Goal: Task Accomplishment & Management: Manage account settings

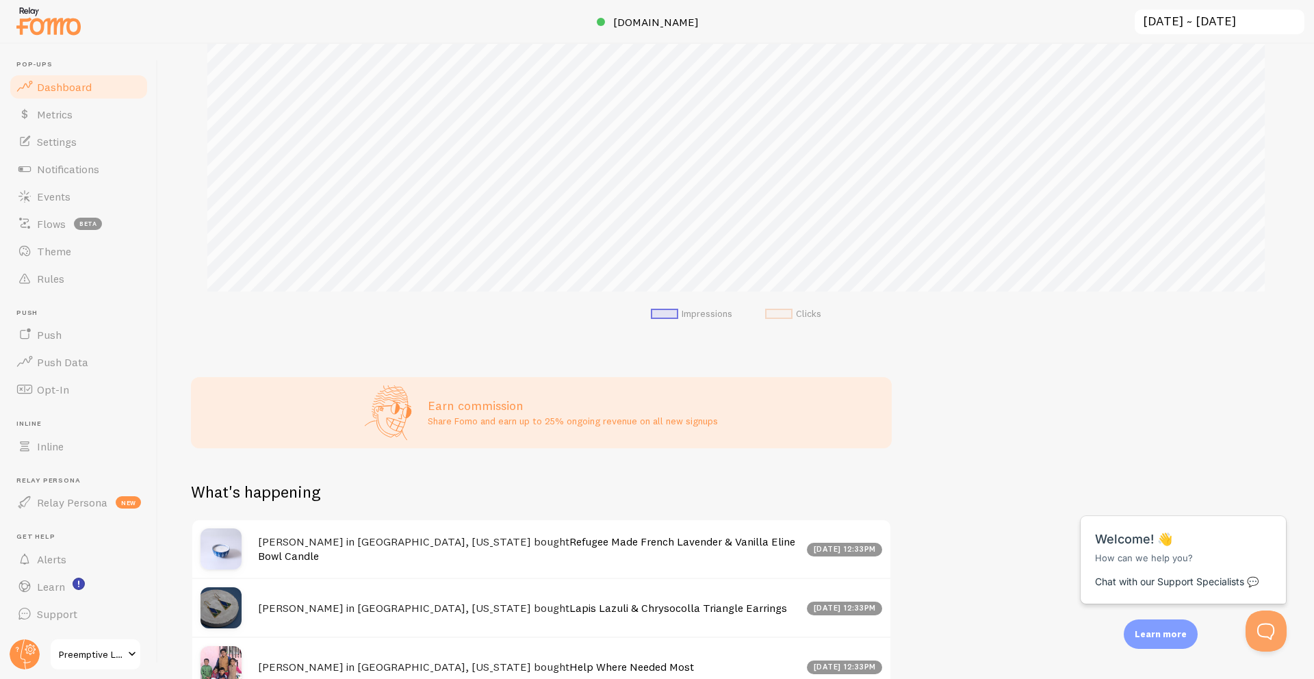
scroll to position [314, 0]
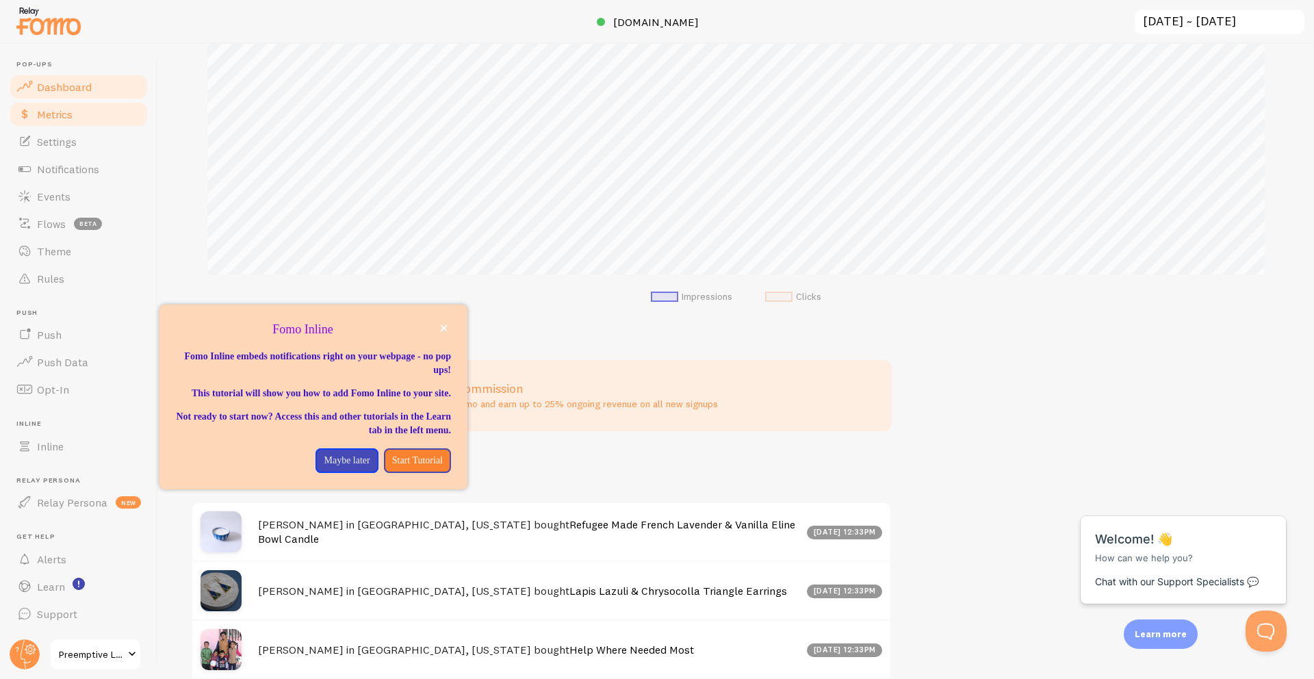
click at [75, 122] on link "Metrics" at bounding box center [78, 114] width 141 height 27
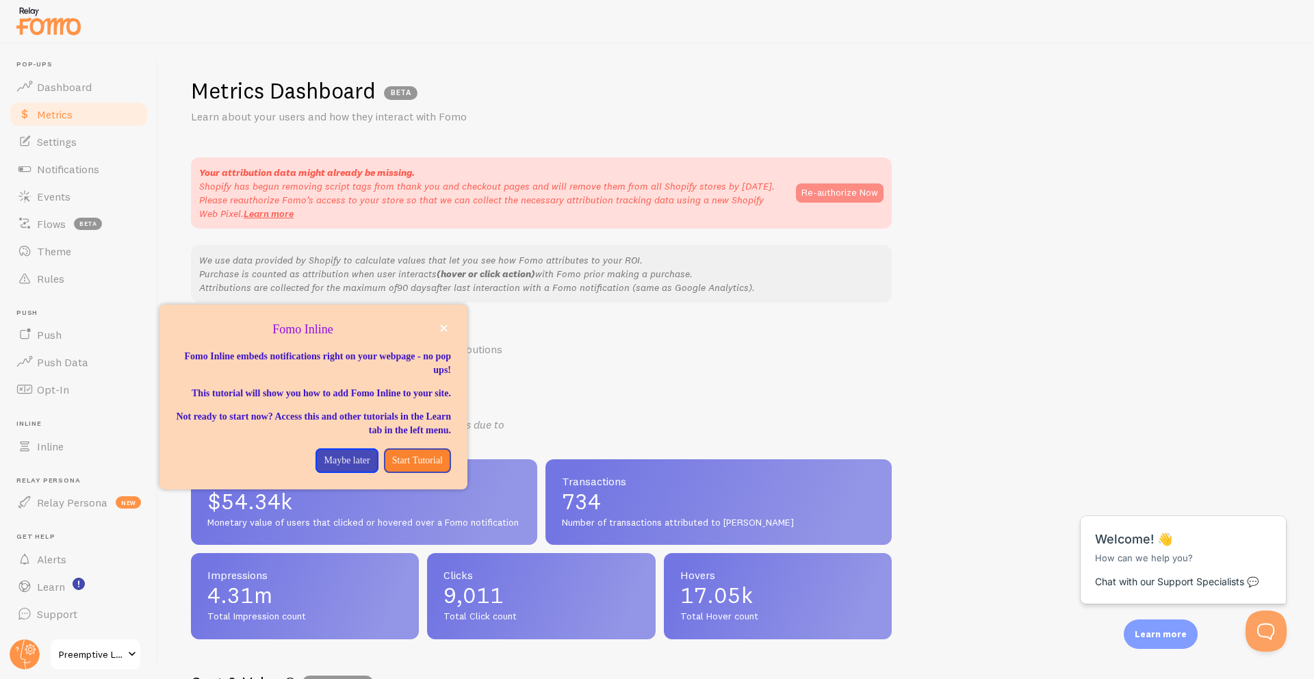
click at [836, 194] on button "Re-authorize Now" at bounding box center [840, 192] width 88 height 19
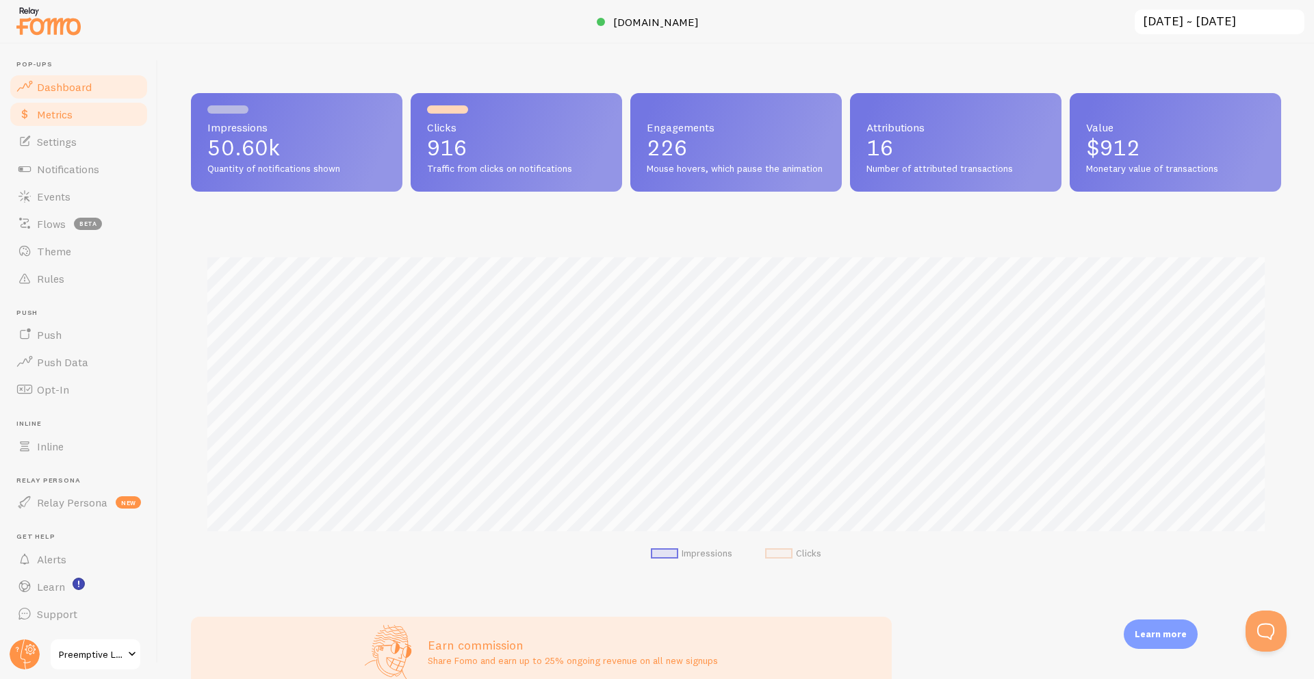
click at [97, 114] on link "Metrics" at bounding box center [78, 114] width 141 height 27
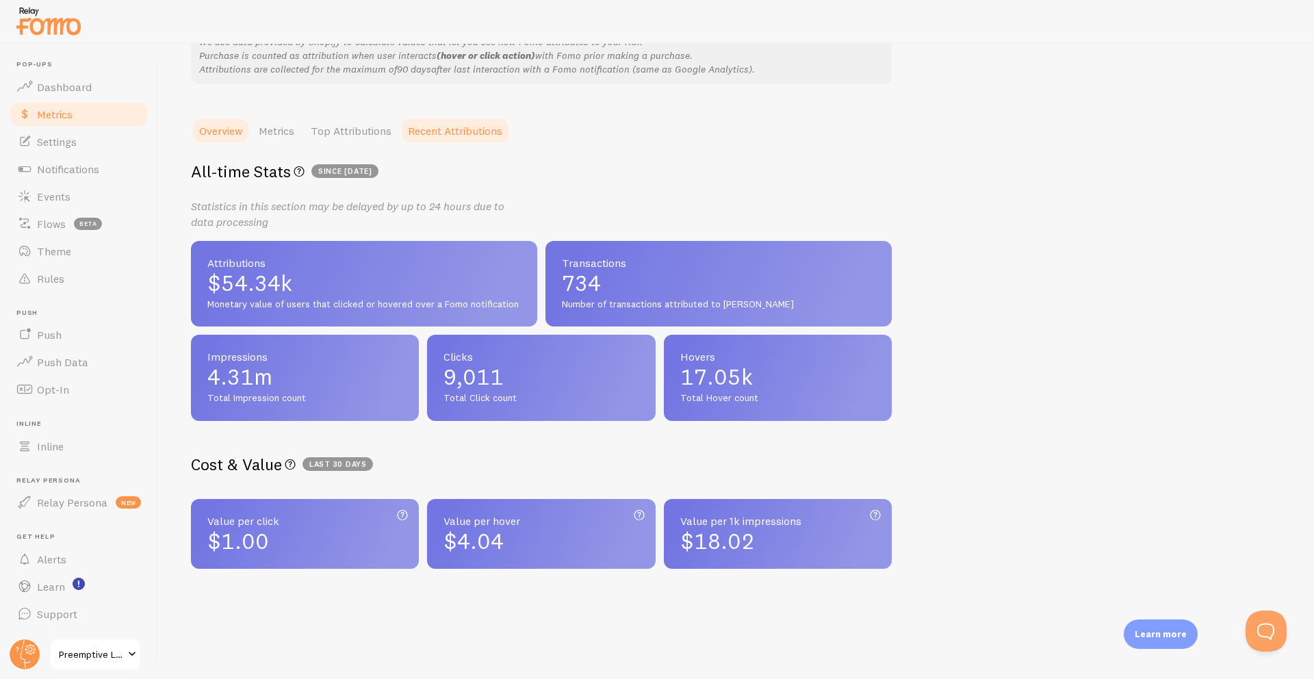
scroll to position [135, 0]
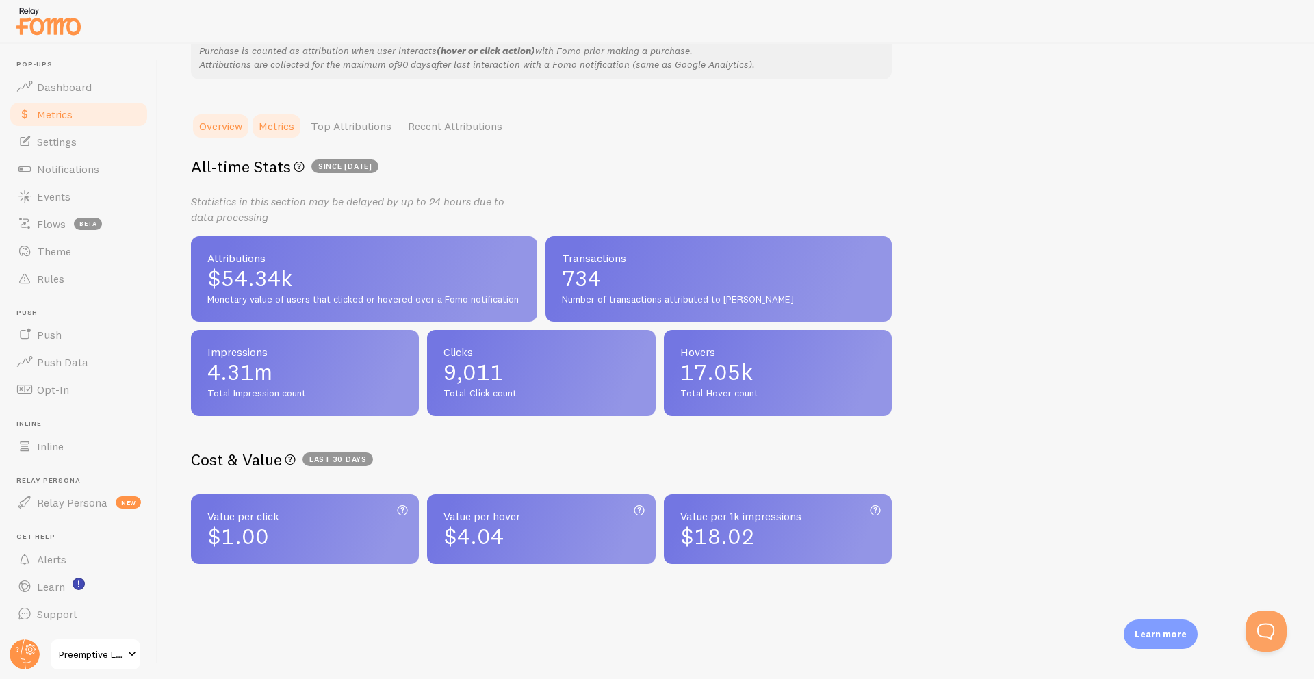
click at [282, 129] on link "Metrics" at bounding box center [276, 125] width 52 height 27
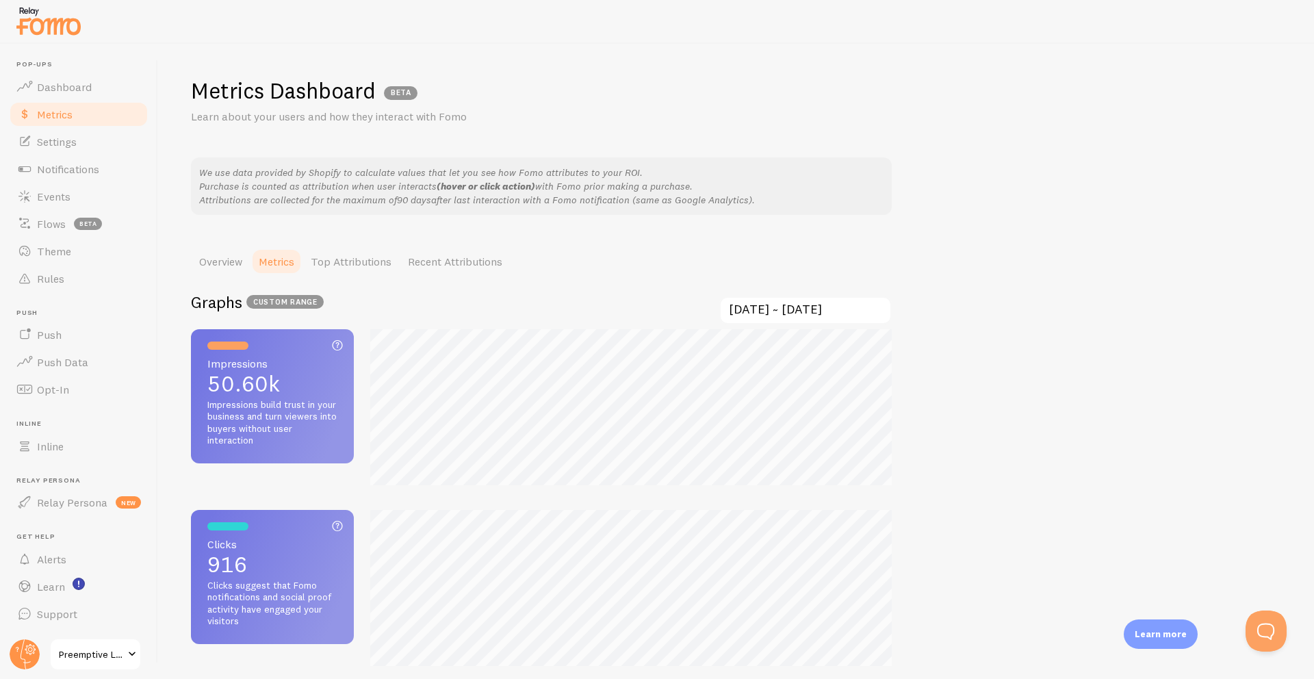
scroll to position [679, 1314]
click at [372, 253] on link "Top Attributions" at bounding box center [350, 261] width 97 height 27
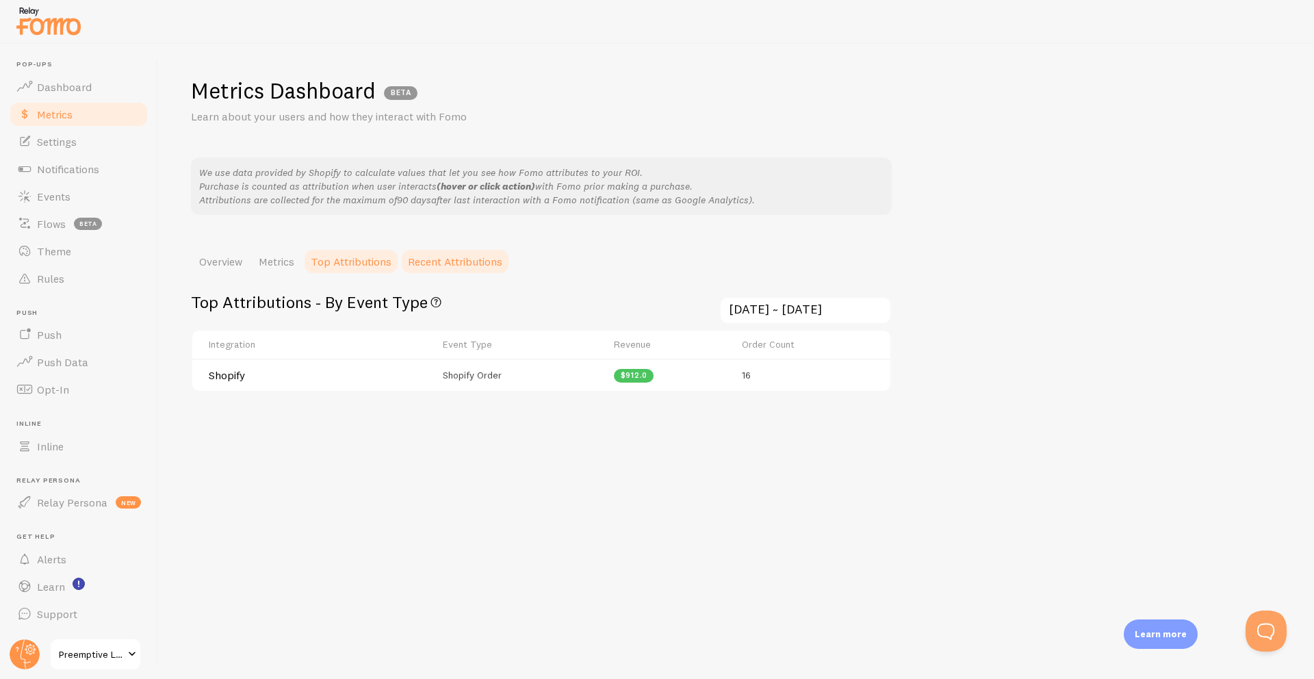
click at [458, 263] on link "Recent Attributions" at bounding box center [455, 261] width 111 height 27
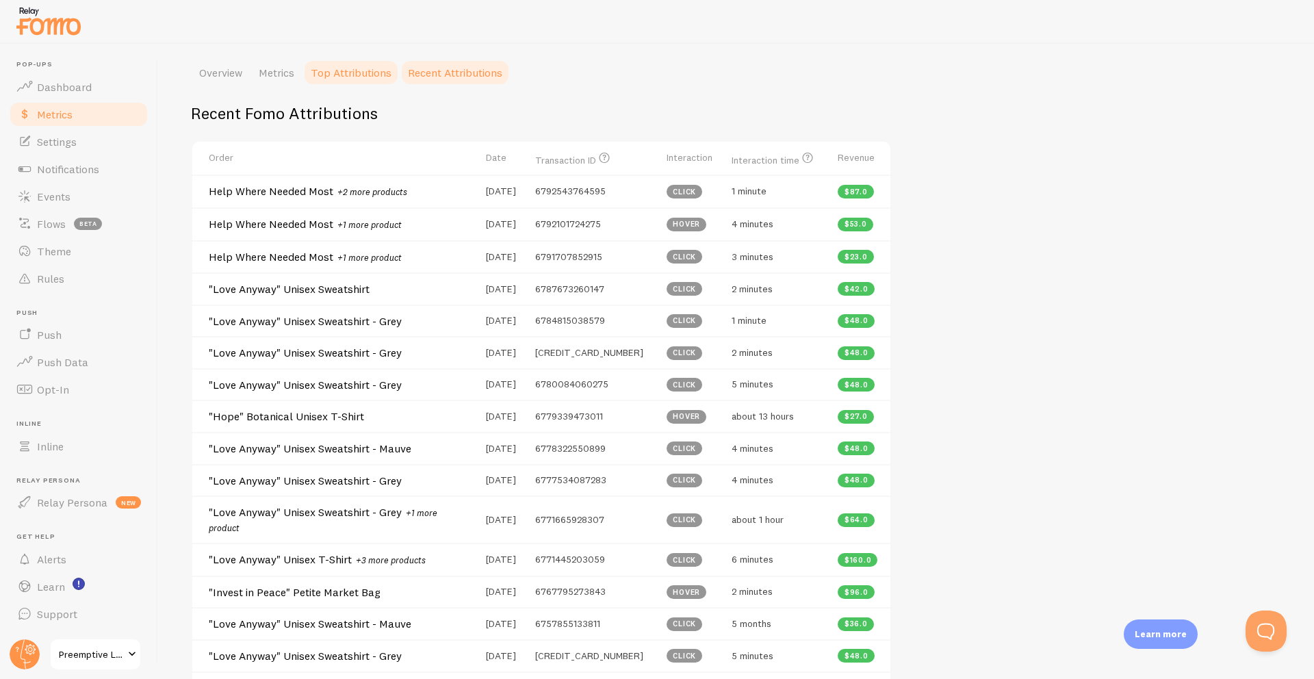
scroll to position [227, 0]
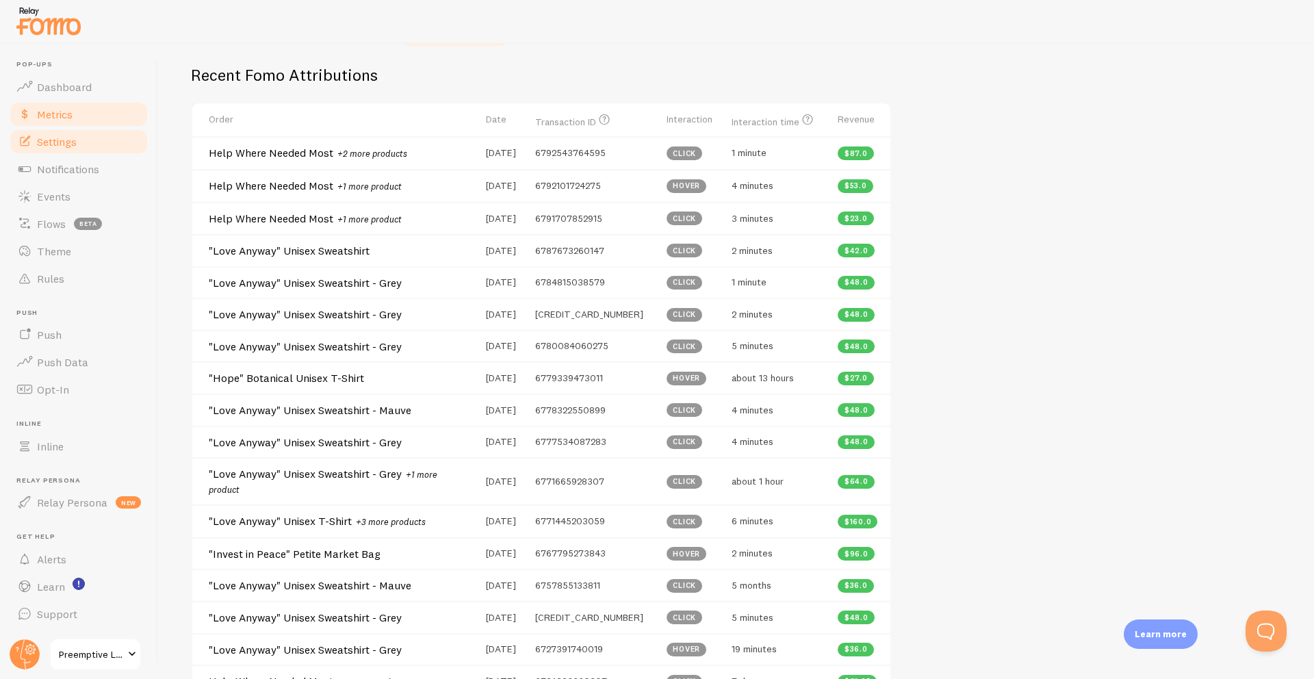
click at [60, 150] on link "Settings" at bounding box center [78, 141] width 141 height 27
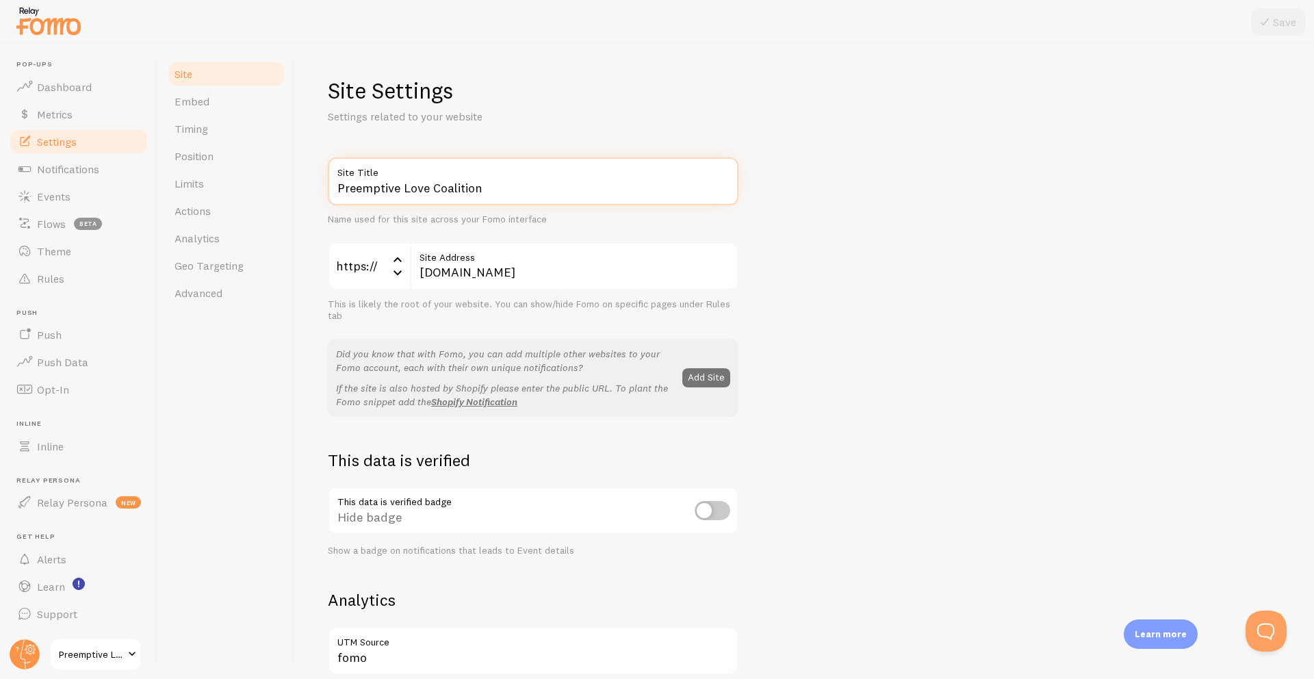
click at [428, 185] on input "Preemptive Love Coalition" at bounding box center [533, 181] width 411 height 48
click at [427, 185] on input "Preemptive Love Coalition" at bounding box center [533, 181] width 411 height 48
type input "Search for Common Ground"
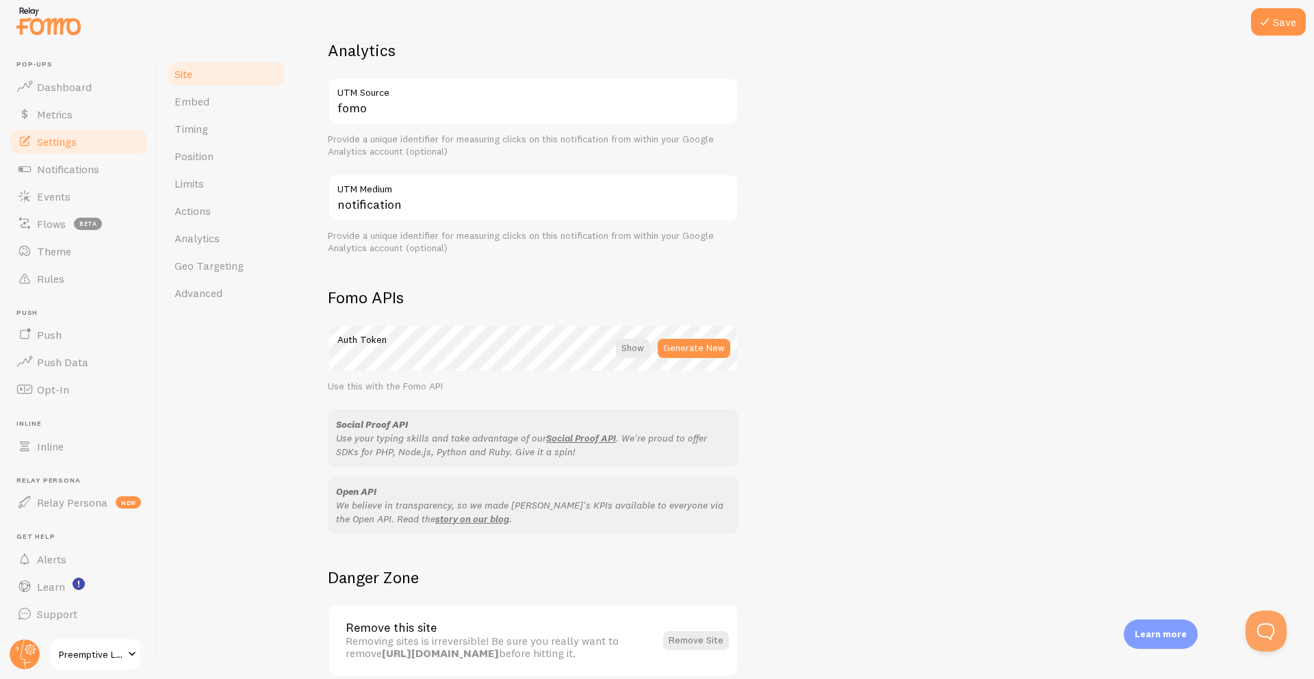
scroll to position [613, 0]
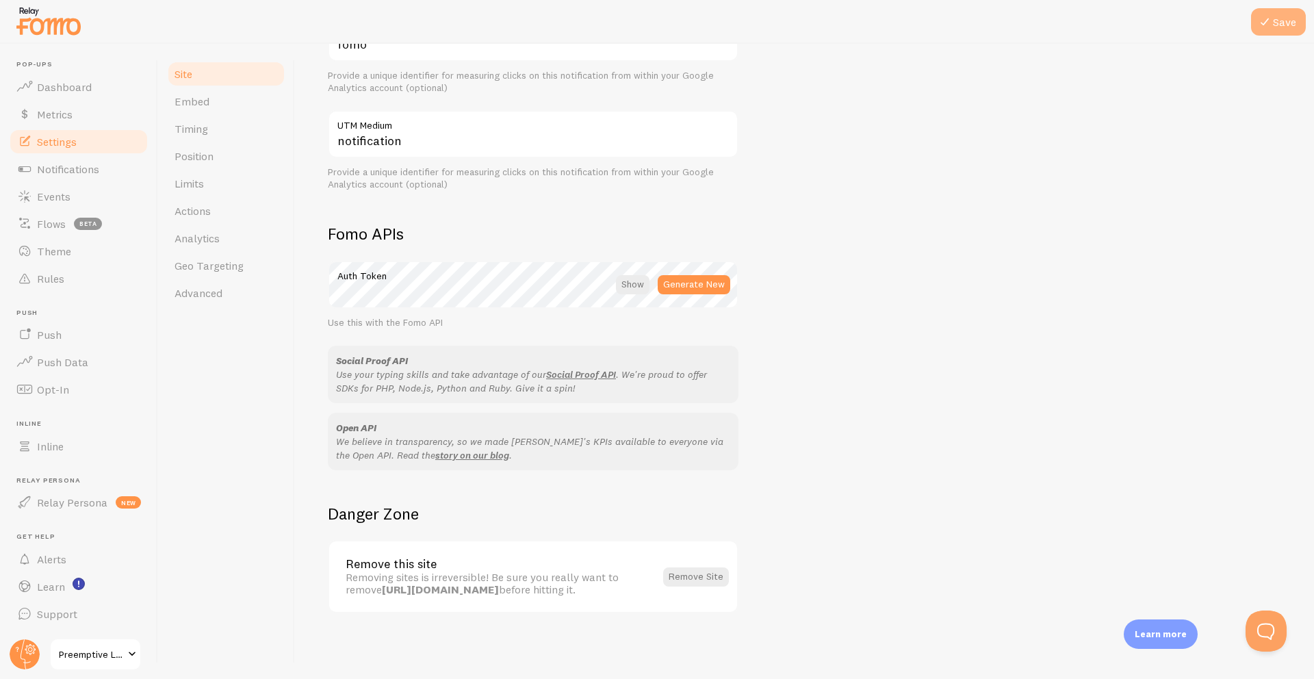
type input "[DOMAIN_NAME]"
click at [1271, 15] on icon at bounding box center [1264, 22] width 16 height 16
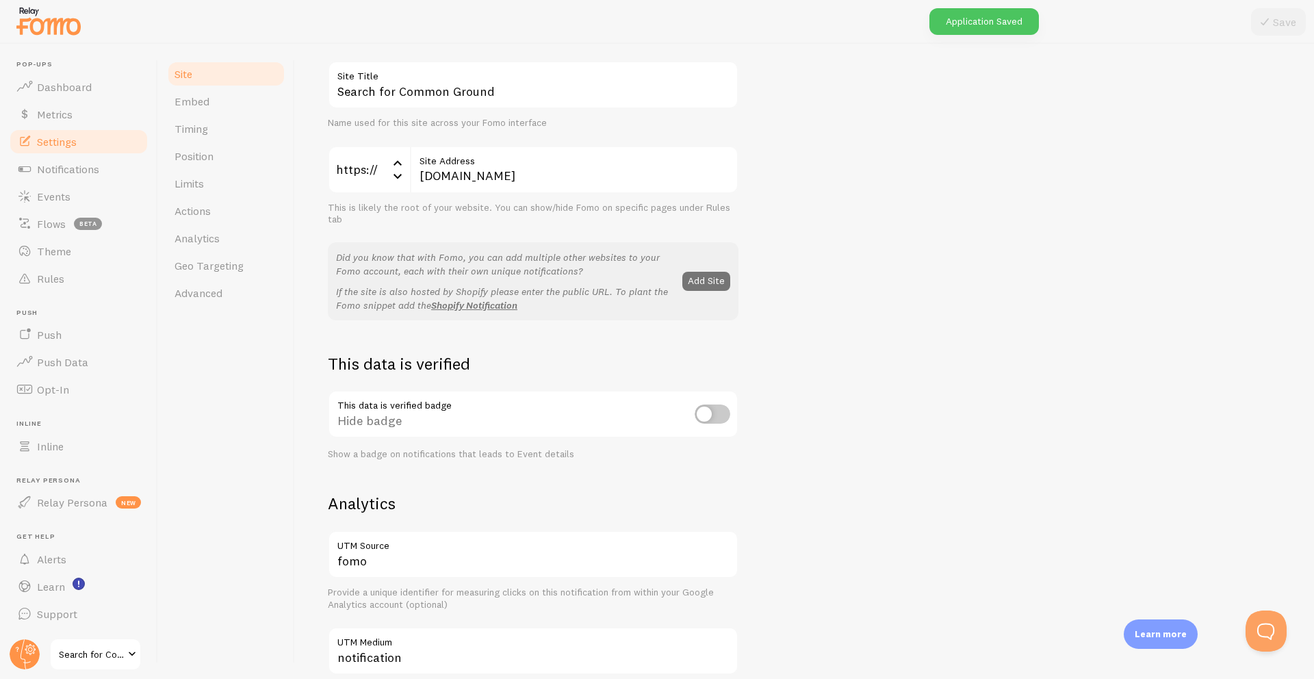
scroll to position [0, 0]
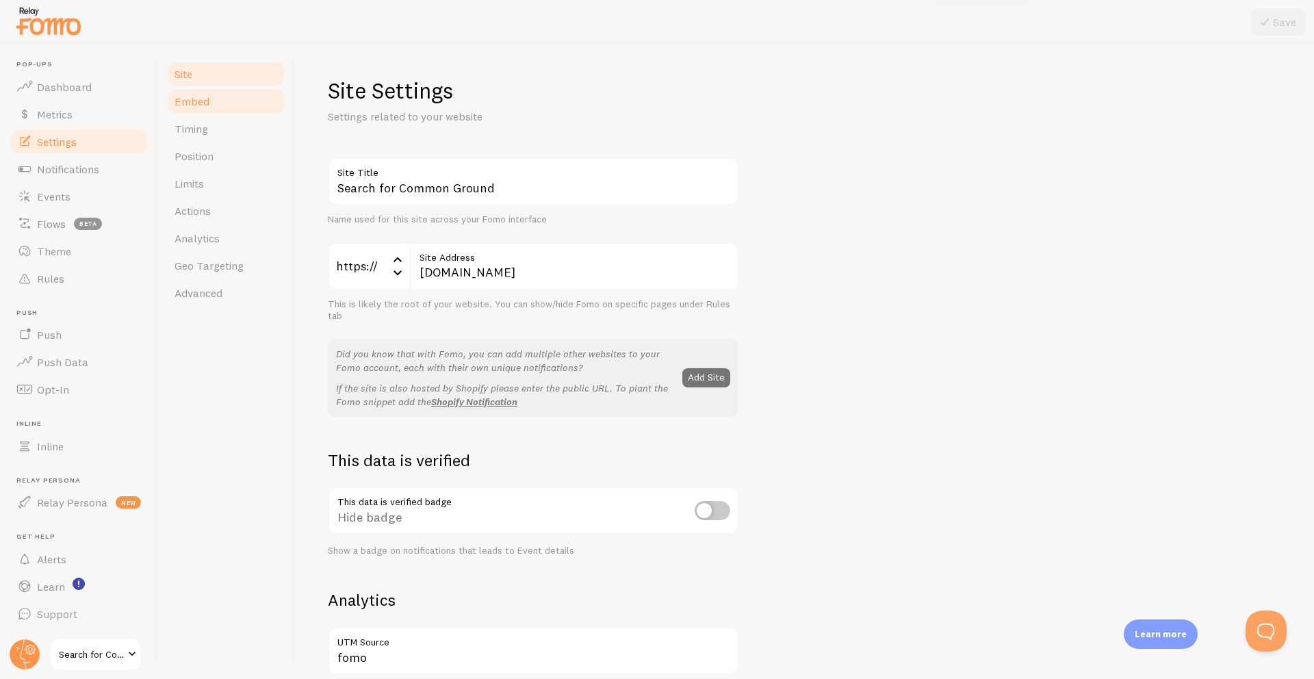
click at [212, 107] on link "Embed" at bounding box center [226, 101] width 120 height 27
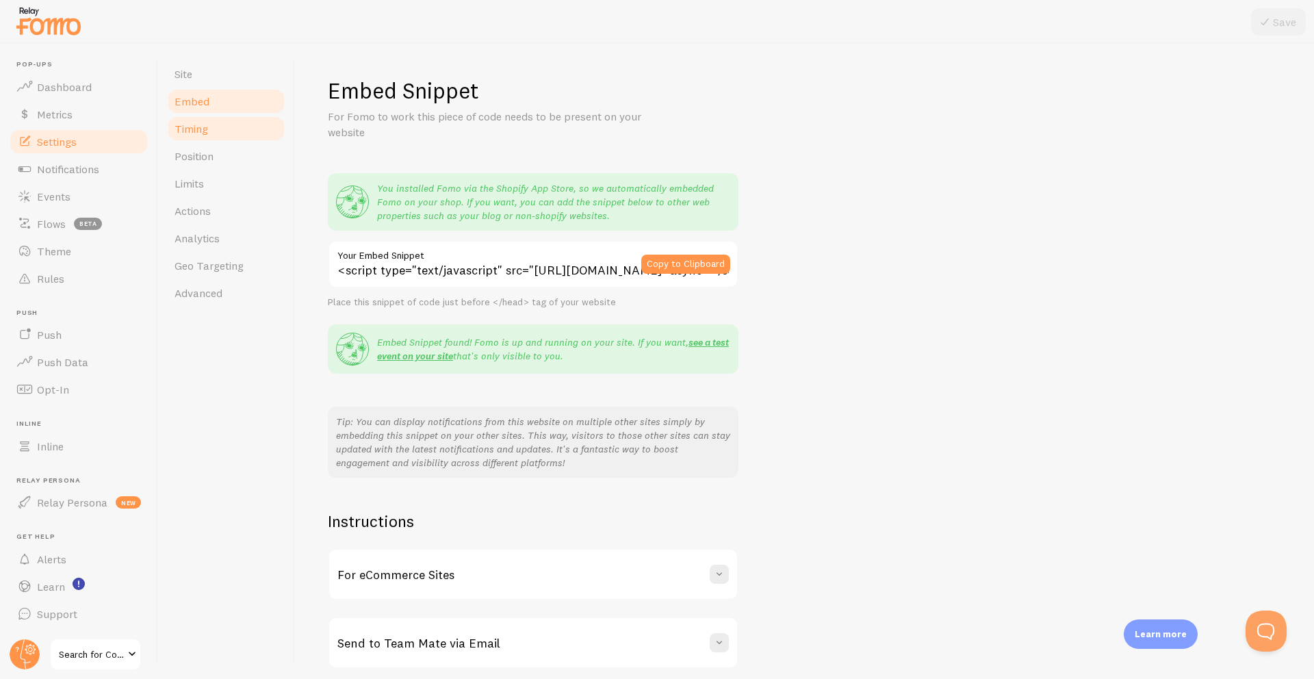
click at [203, 138] on link "Timing" at bounding box center [226, 128] width 120 height 27
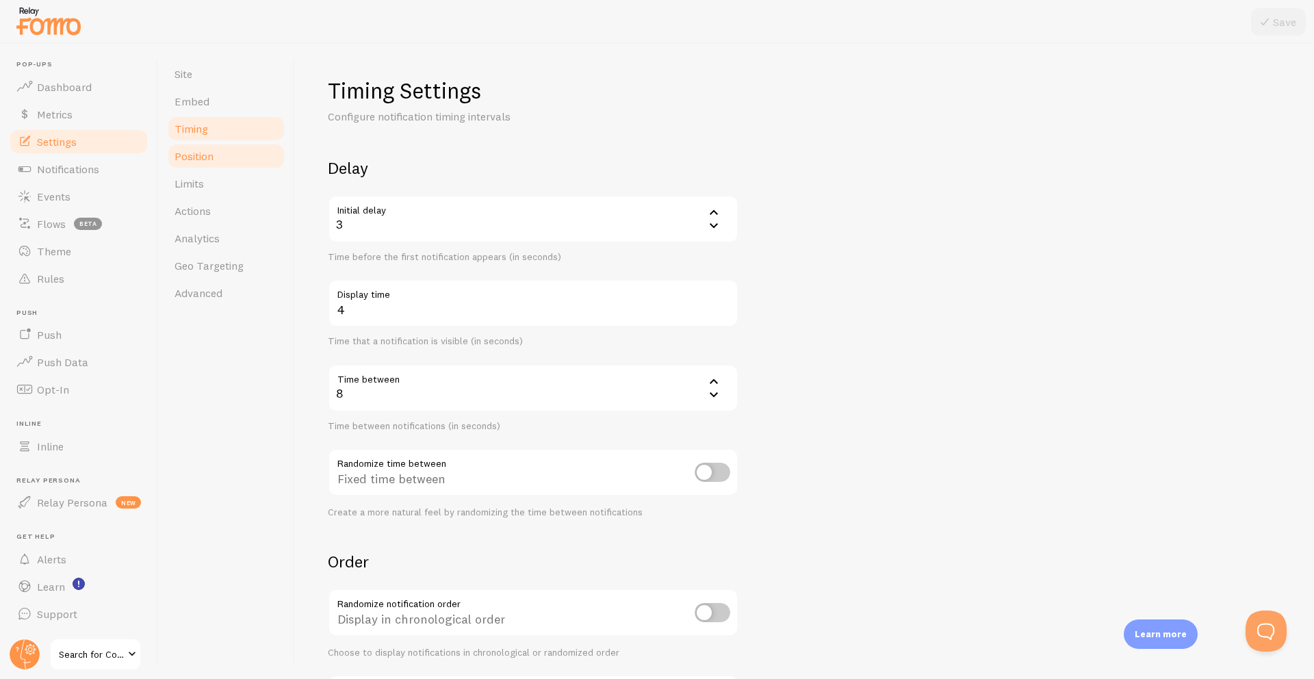
click at [205, 159] on span "Position" at bounding box center [193, 156] width 39 height 14
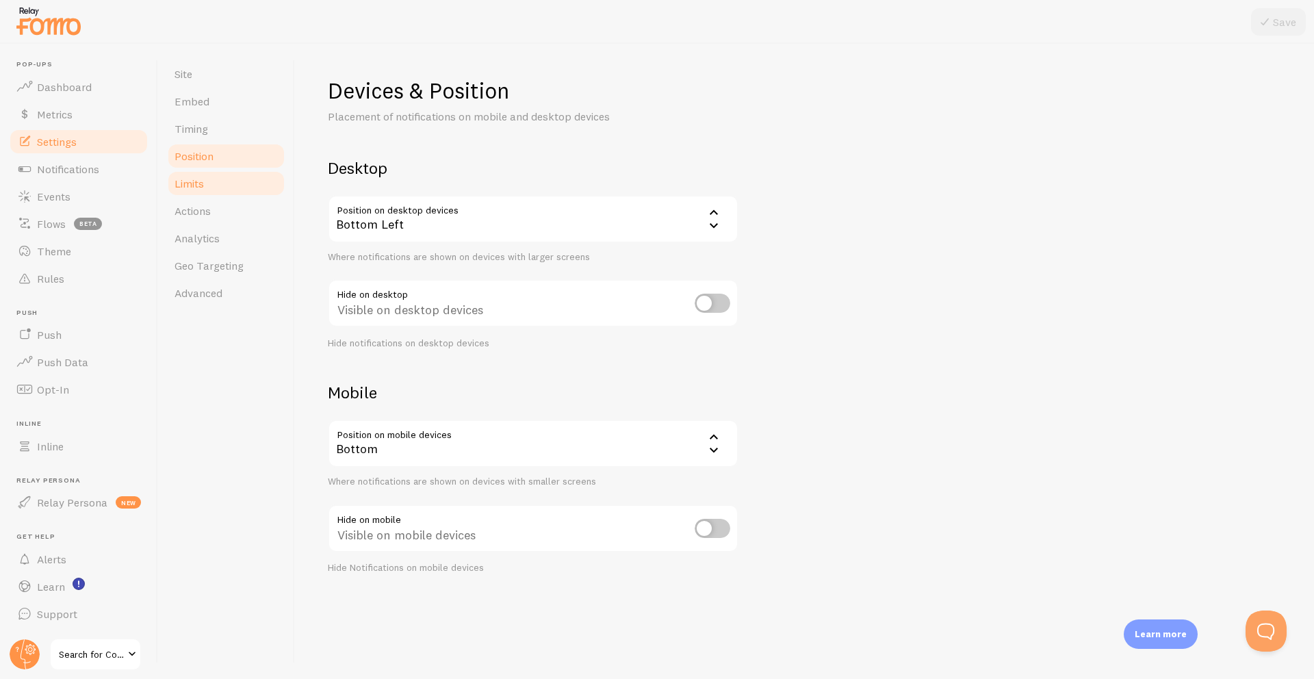
click at [179, 183] on span "Limits" at bounding box center [188, 184] width 29 height 14
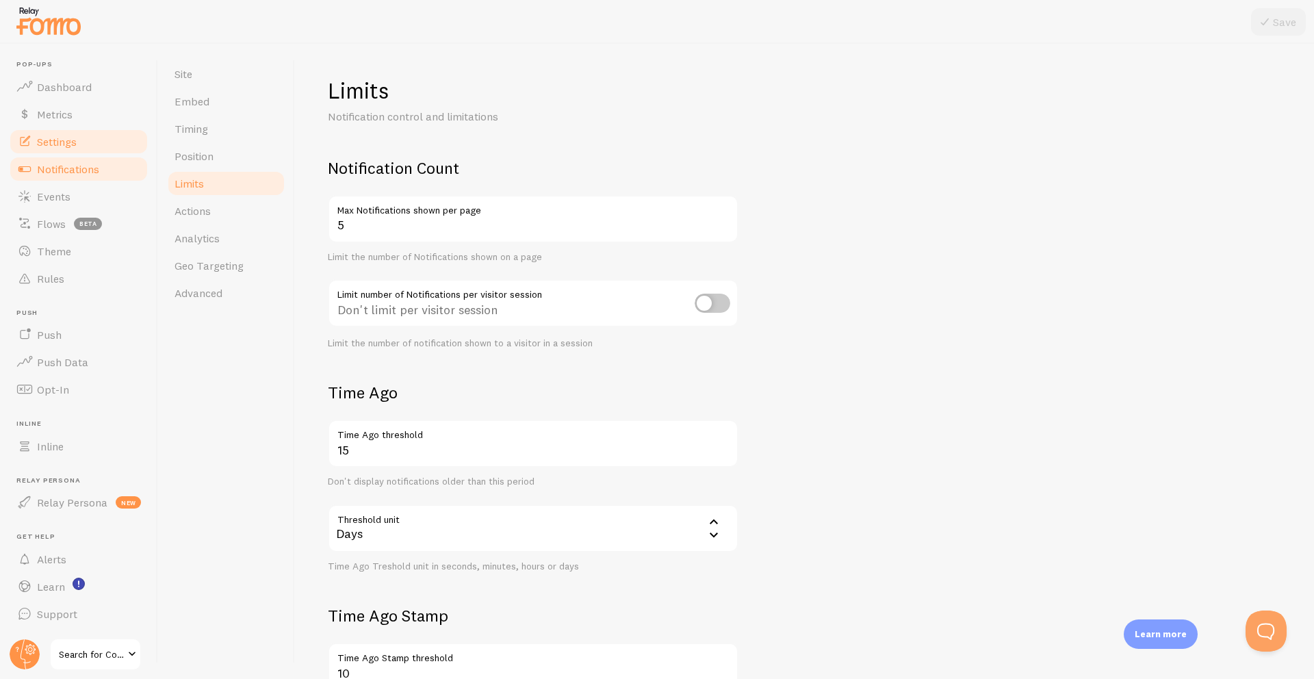
click at [83, 175] on link "Notifications" at bounding box center [78, 168] width 141 height 27
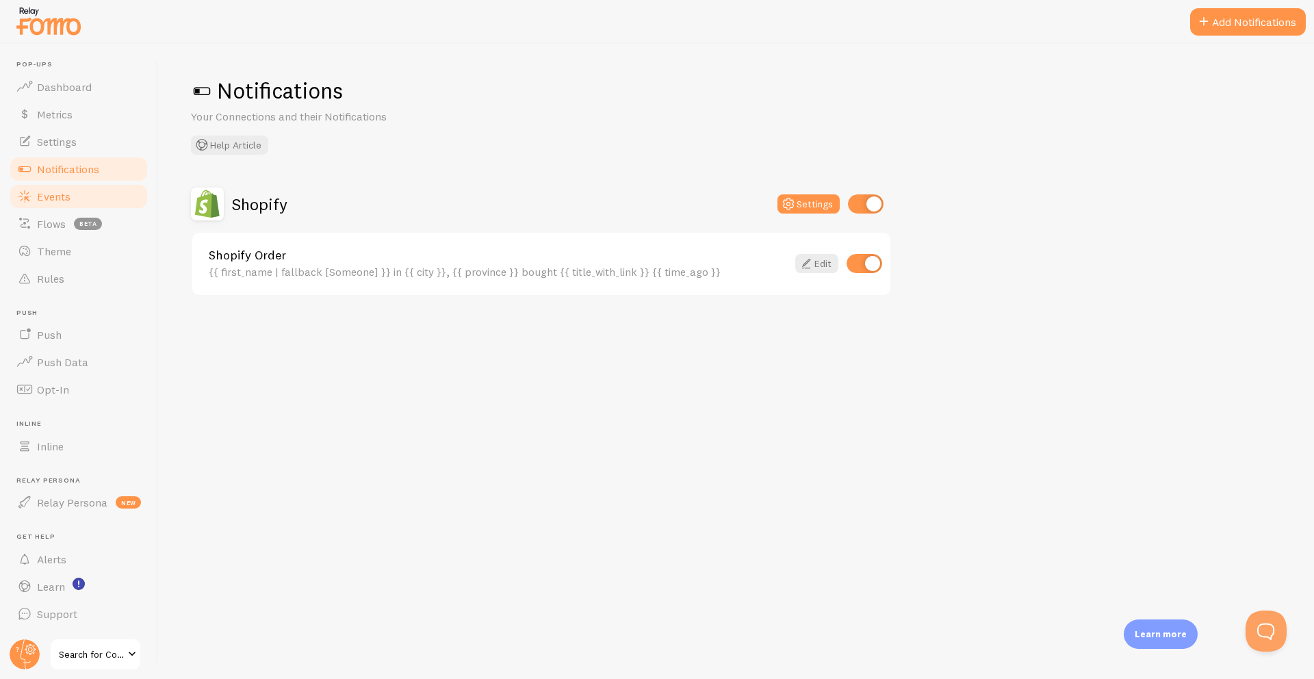
click at [70, 197] on link "Events" at bounding box center [78, 196] width 141 height 27
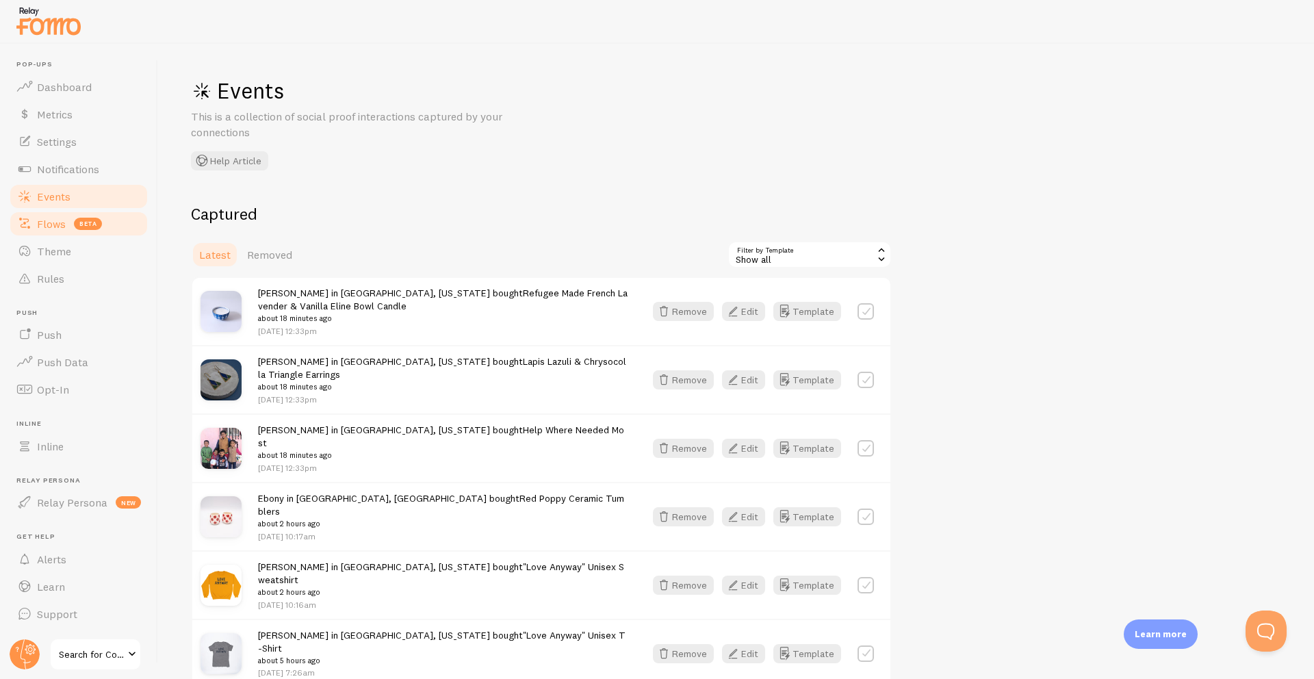
click at [62, 231] on link "Flows beta" at bounding box center [78, 223] width 141 height 27
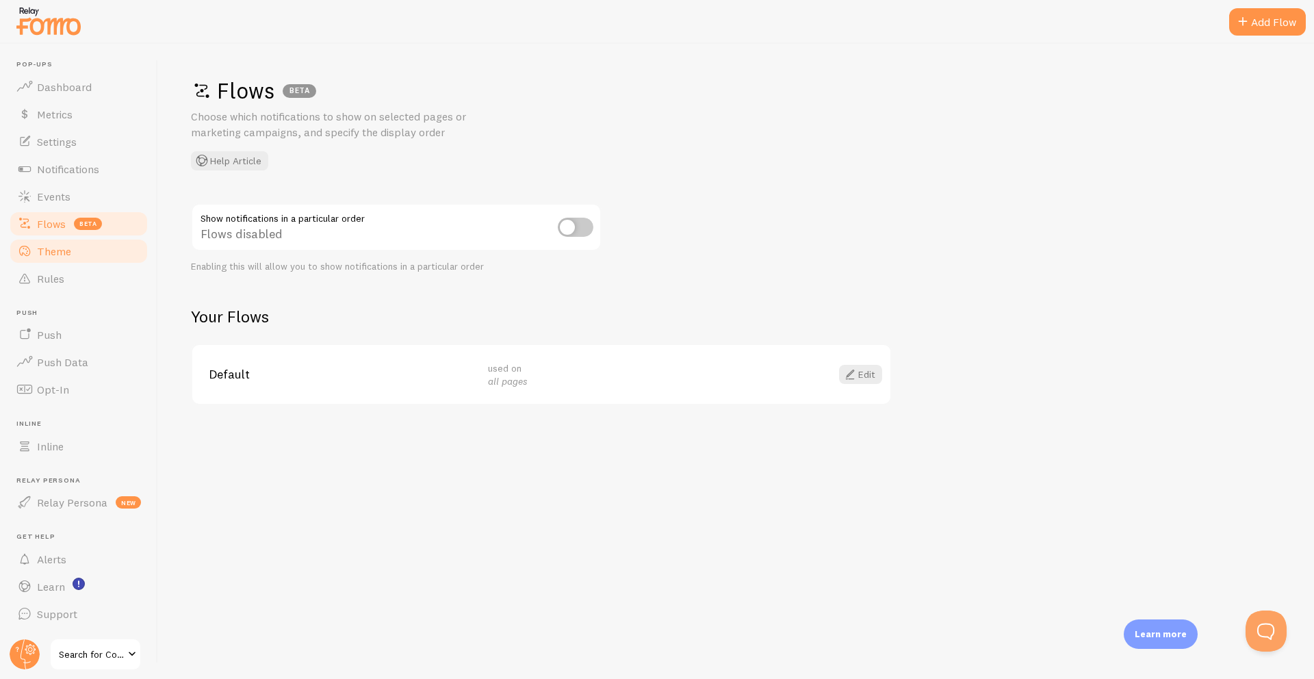
click at [67, 254] on span "Theme" at bounding box center [54, 251] width 34 height 14
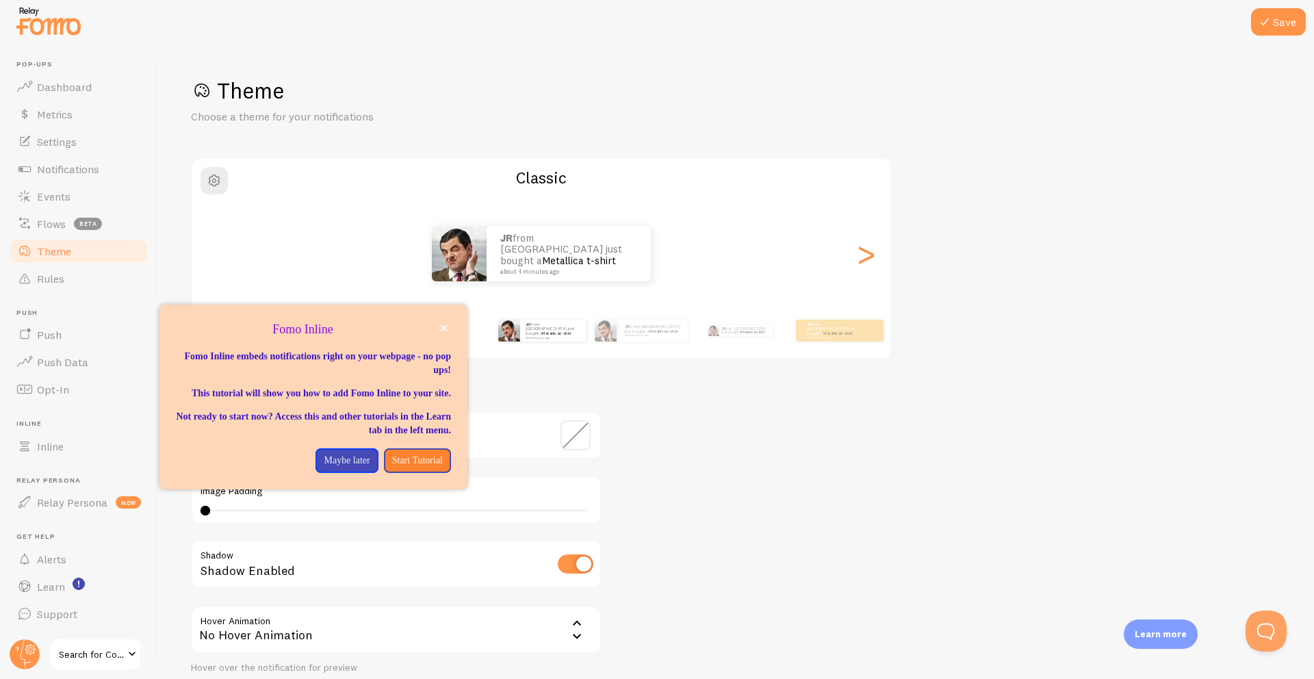
click at [96, 652] on span "Search for Common Ground" at bounding box center [91, 654] width 65 height 16
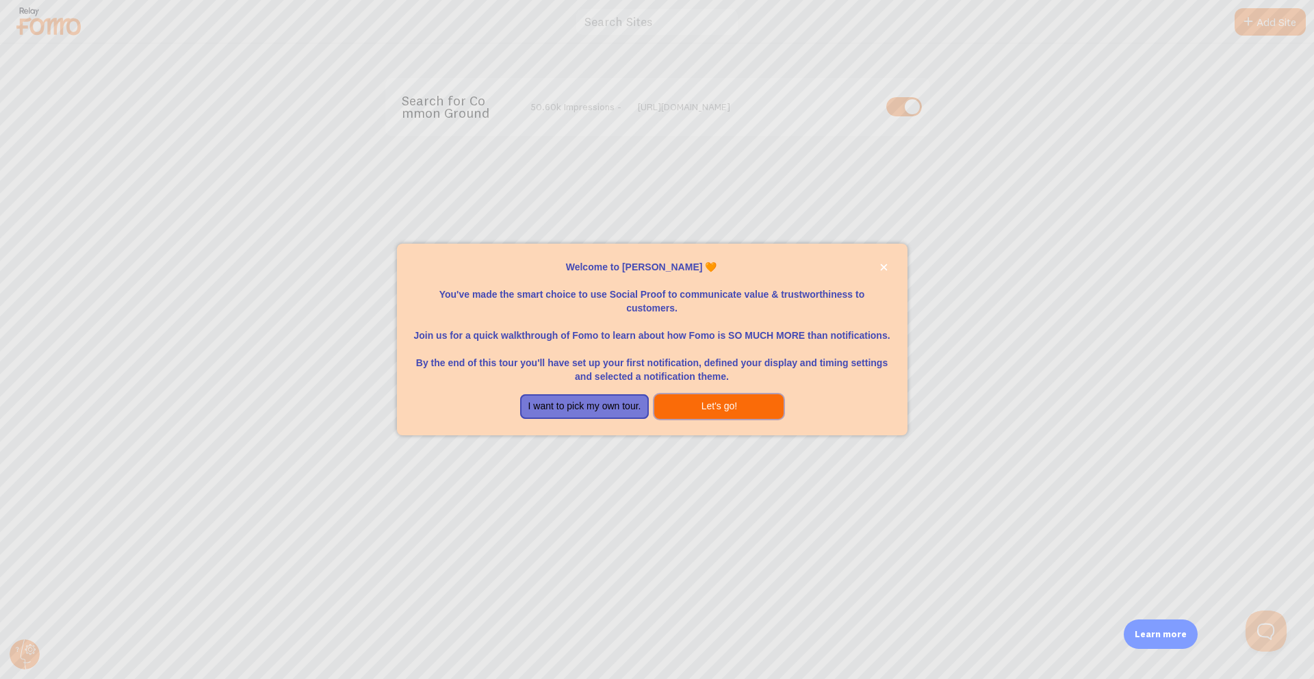
click at [729, 409] on button "Let's go!" at bounding box center [718, 406] width 129 height 25
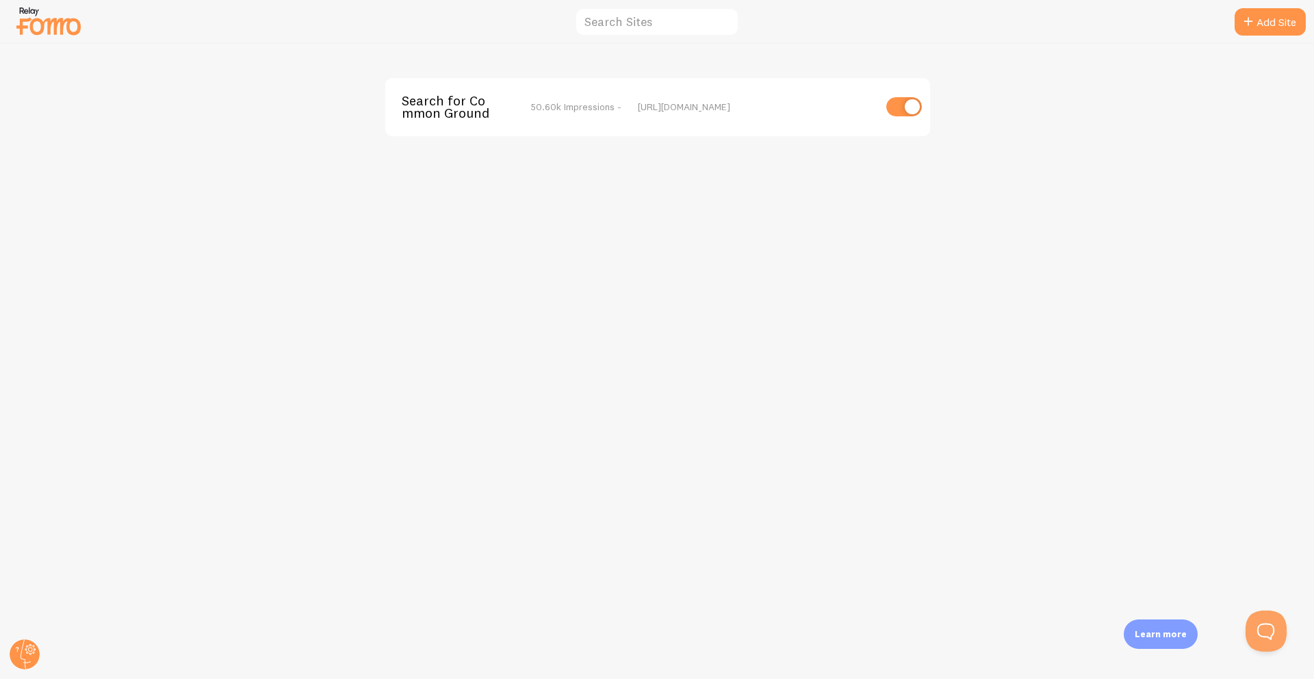
click at [585, 115] on div "Search for Common Ground 50.60k Impressions -" at bounding box center [512, 106] width 220 height 25
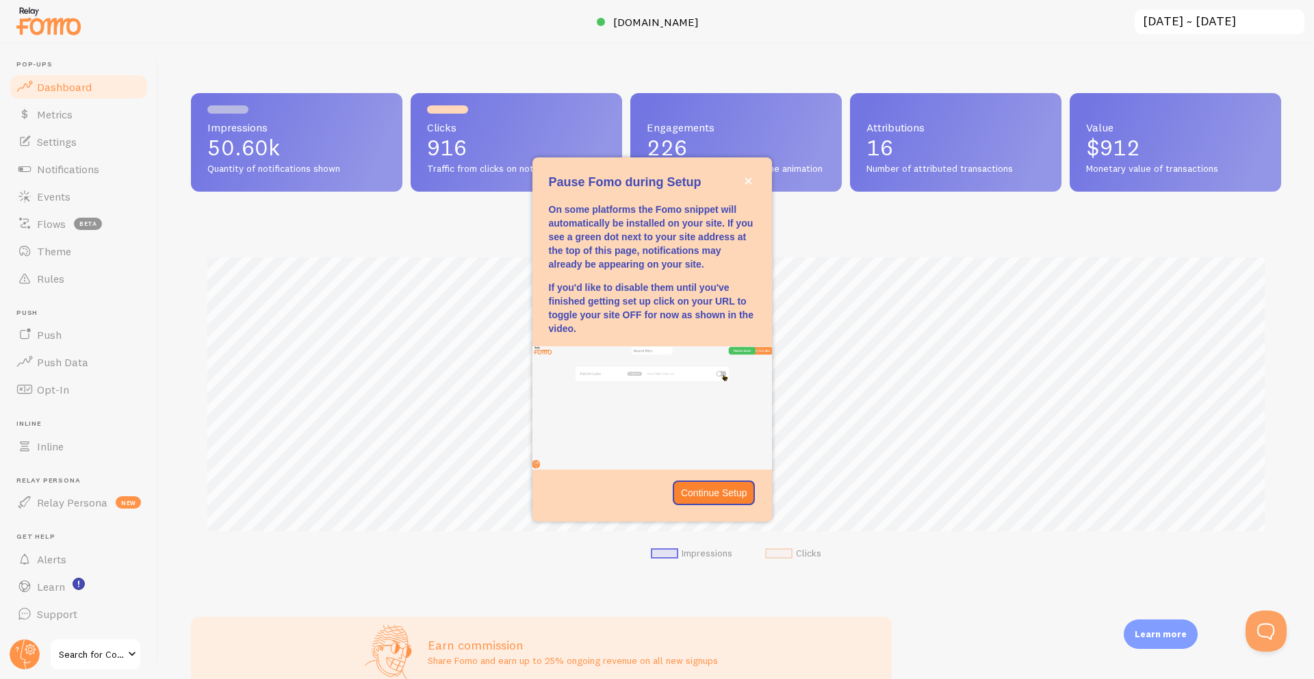
scroll to position [359, 1090]
click at [39, 139] on span "Settings" at bounding box center [57, 142] width 40 height 14
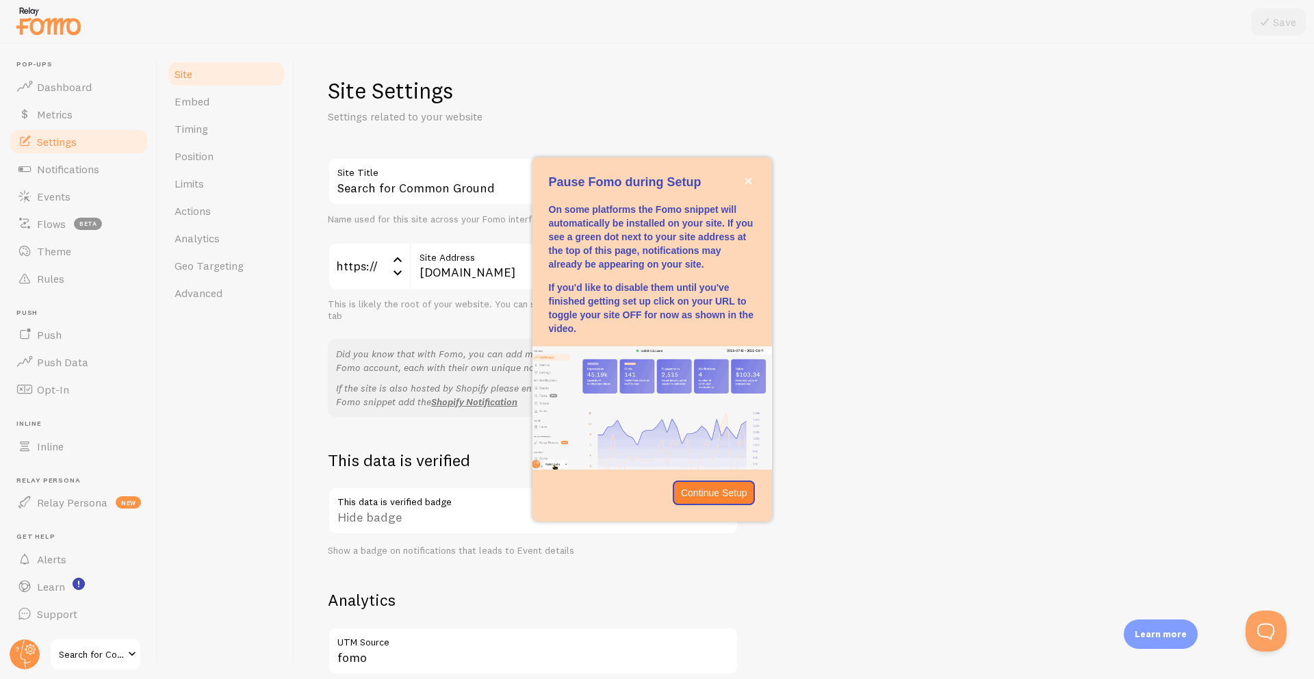
click at [963, 211] on div "Search for Common Ground Site Title Name used for this site across your Fomo in…" at bounding box center [804, 620] width 953 height 926
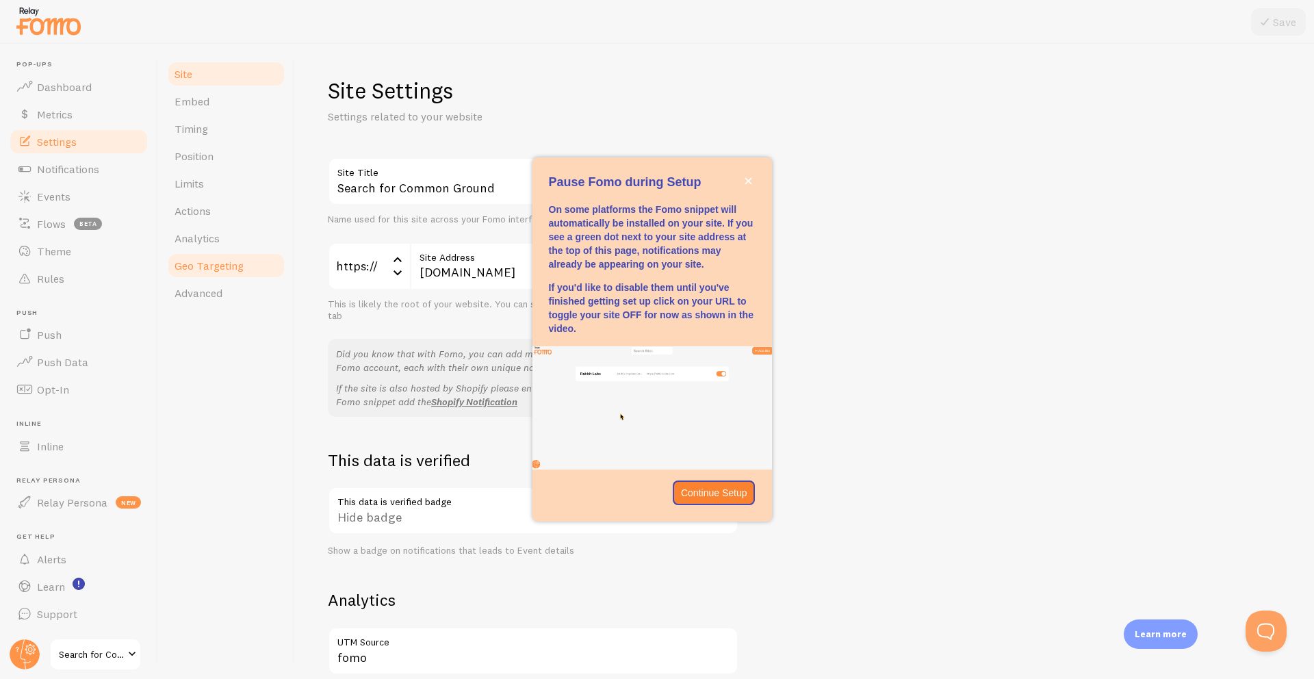
click at [224, 263] on span "Geo Targeting" at bounding box center [208, 266] width 69 height 14
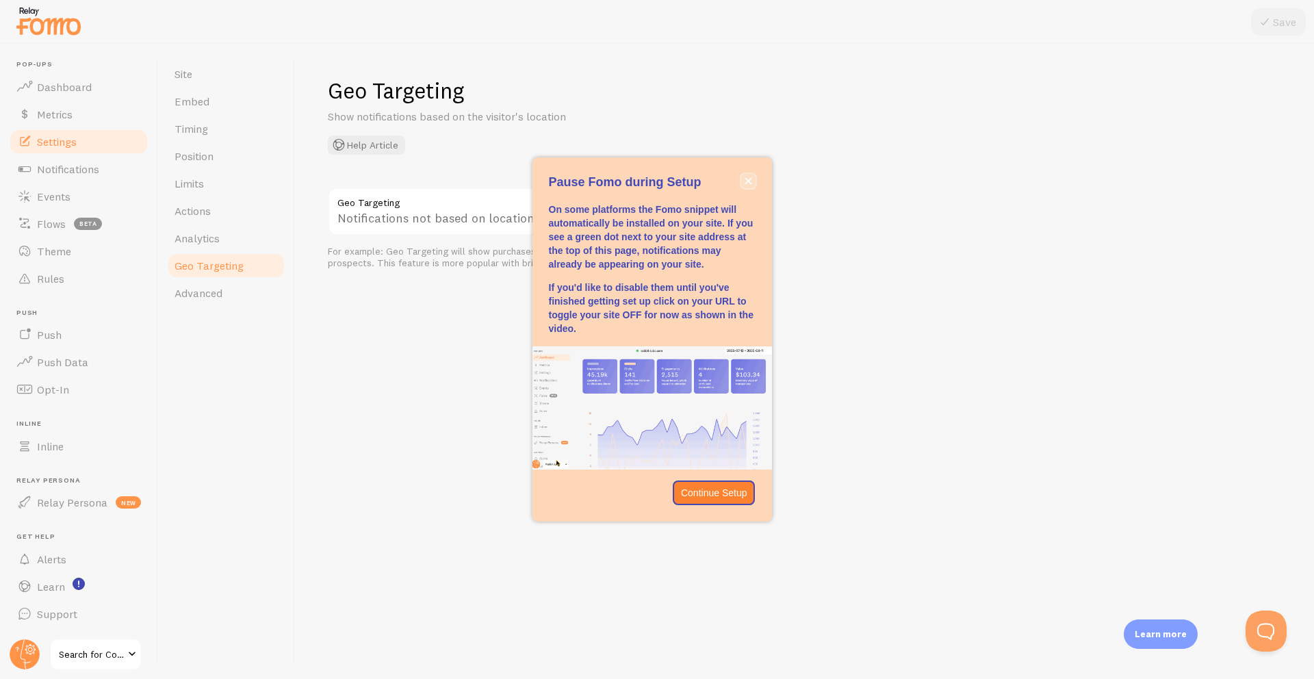
drag, startPoint x: 751, startPoint y: 179, endPoint x: 669, endPoint y: 193, distance: 83.4
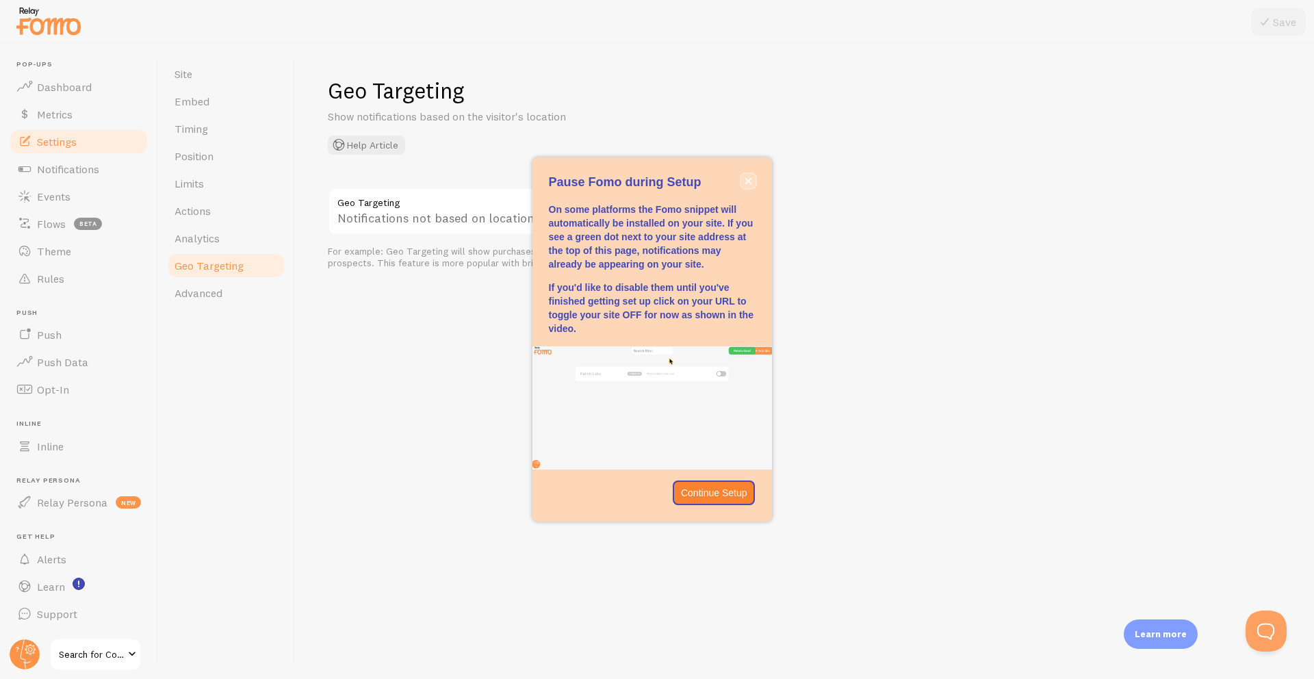
click at [751, 179] on icon "close," at bounding box center [748, 181] width 8 height 8
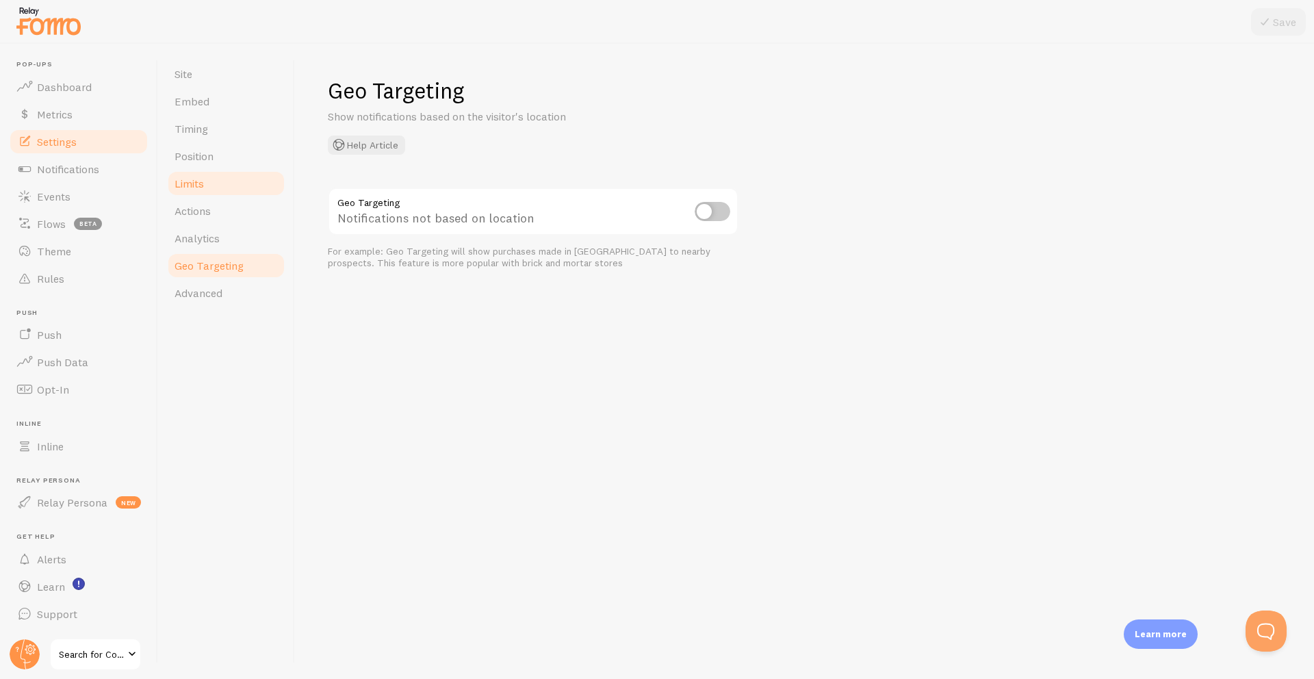
click at [218, 185] on link "Limits" at bounding box center [226, 183] width 120 height 27
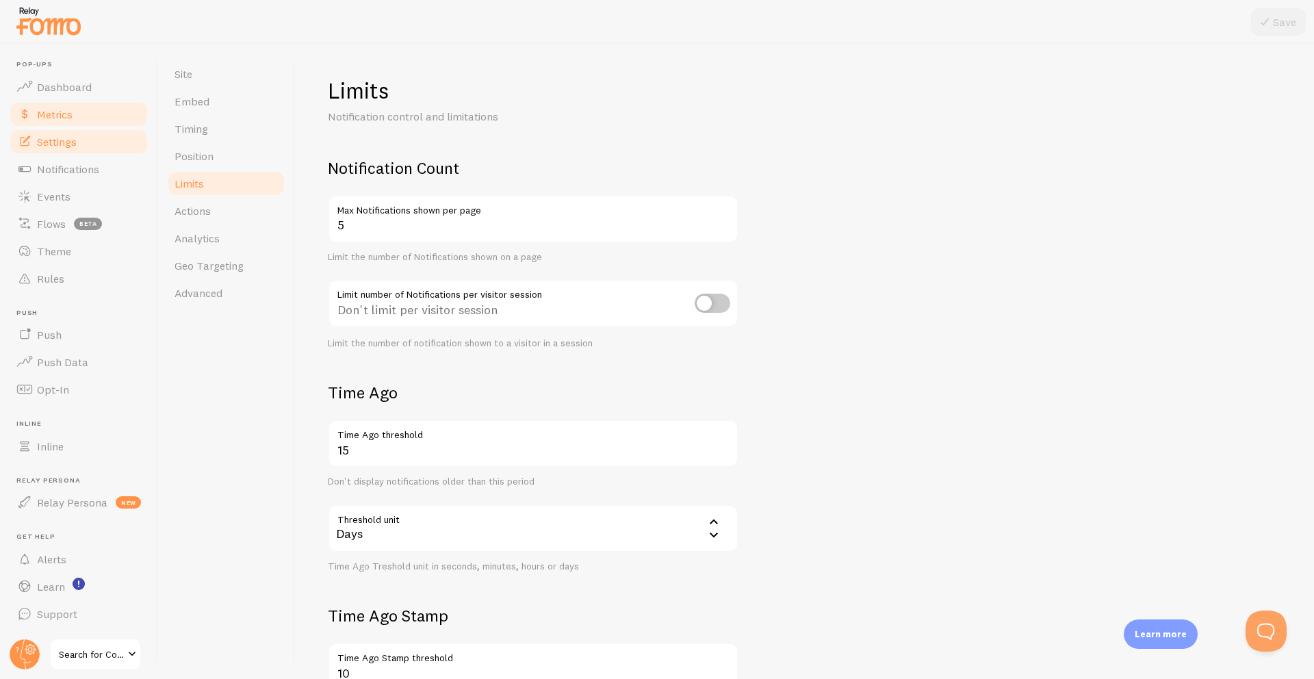
click at [82, 112] on link "Metrics" at bounding box center [78, 114] width 141 height 27
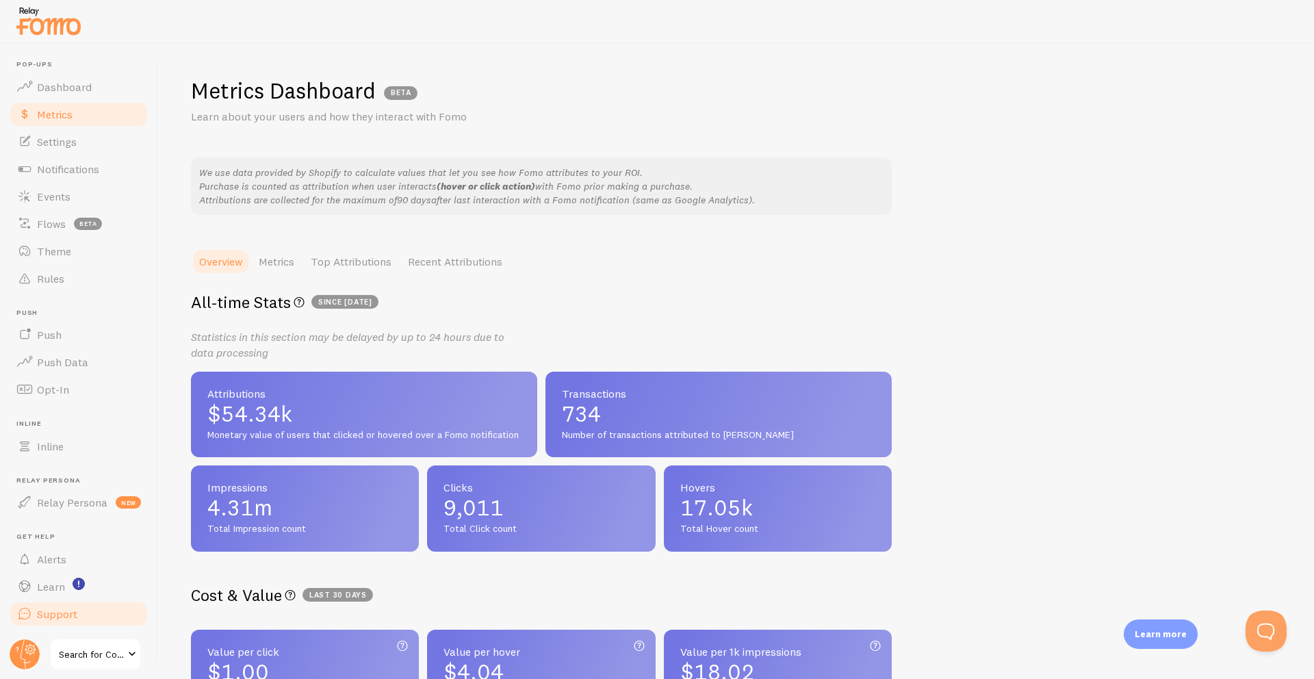
click at [48, 610] on span "Support" at bounding box center [57, 614] width 40 height 14
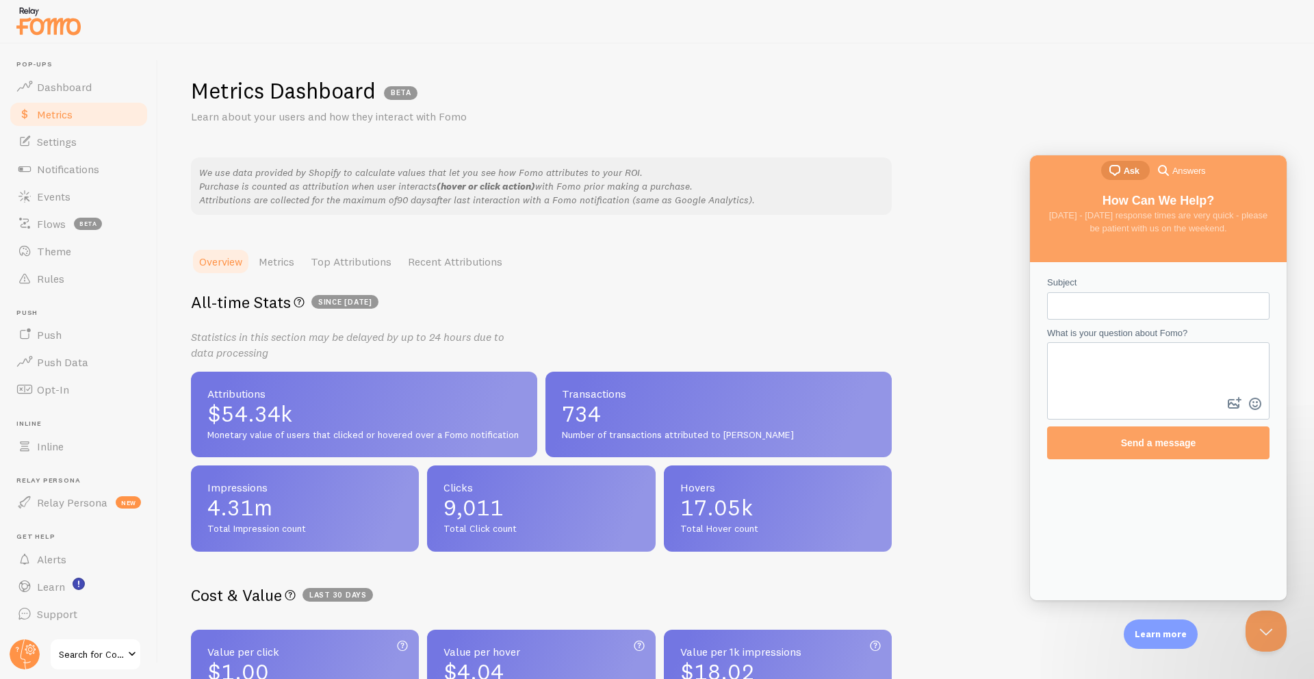
click at [571, 308] on h2 "All-time Stats All-time Fomo interactions on your site since [DATE]" at bounding box center [541, 302] width 701 height 21
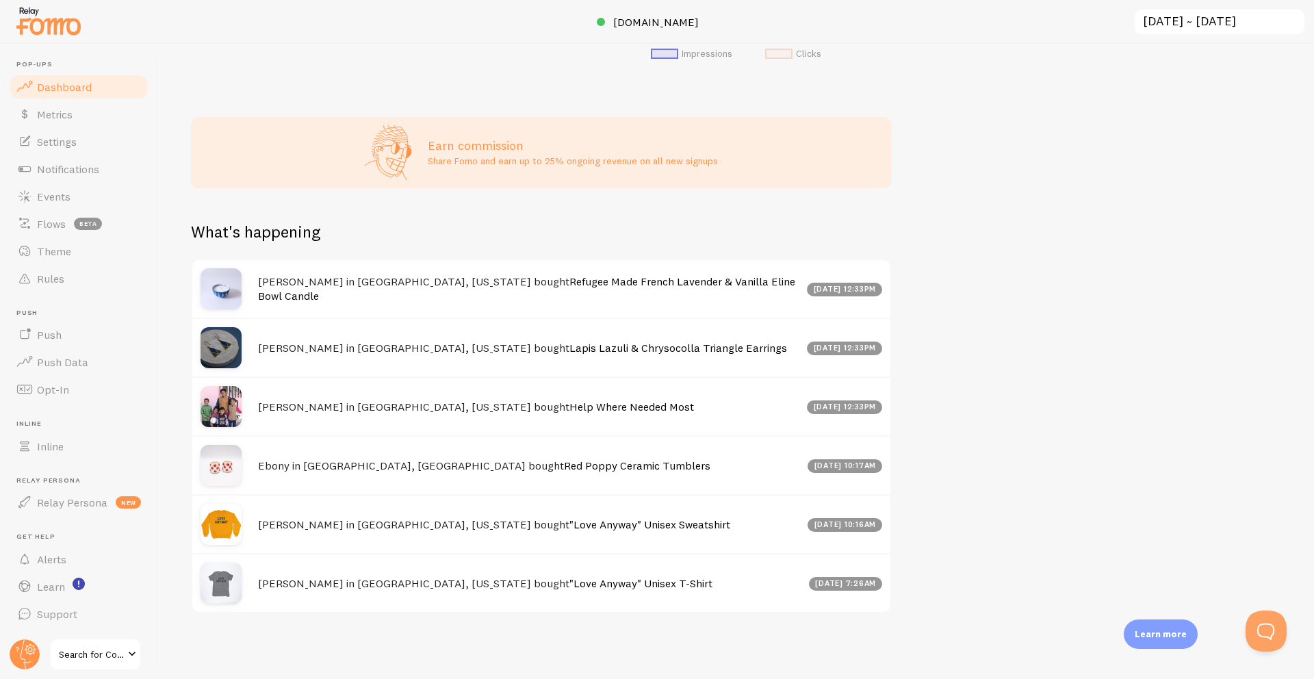
click at [112, 644] on link "Search for Common Ground" at bounding box center [95, 654] width 92 height 33
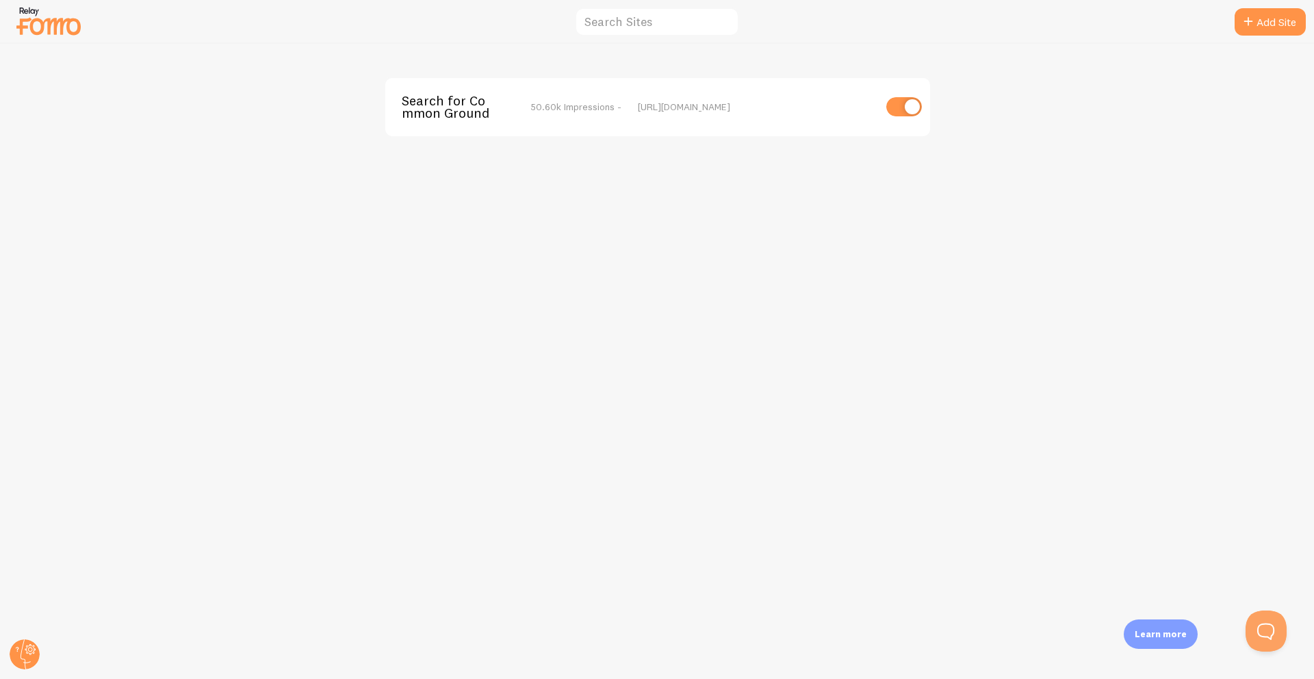
click at [449, 109] on span "Search for Common Ground" at bounding box center [457, 106] width 110 height 25
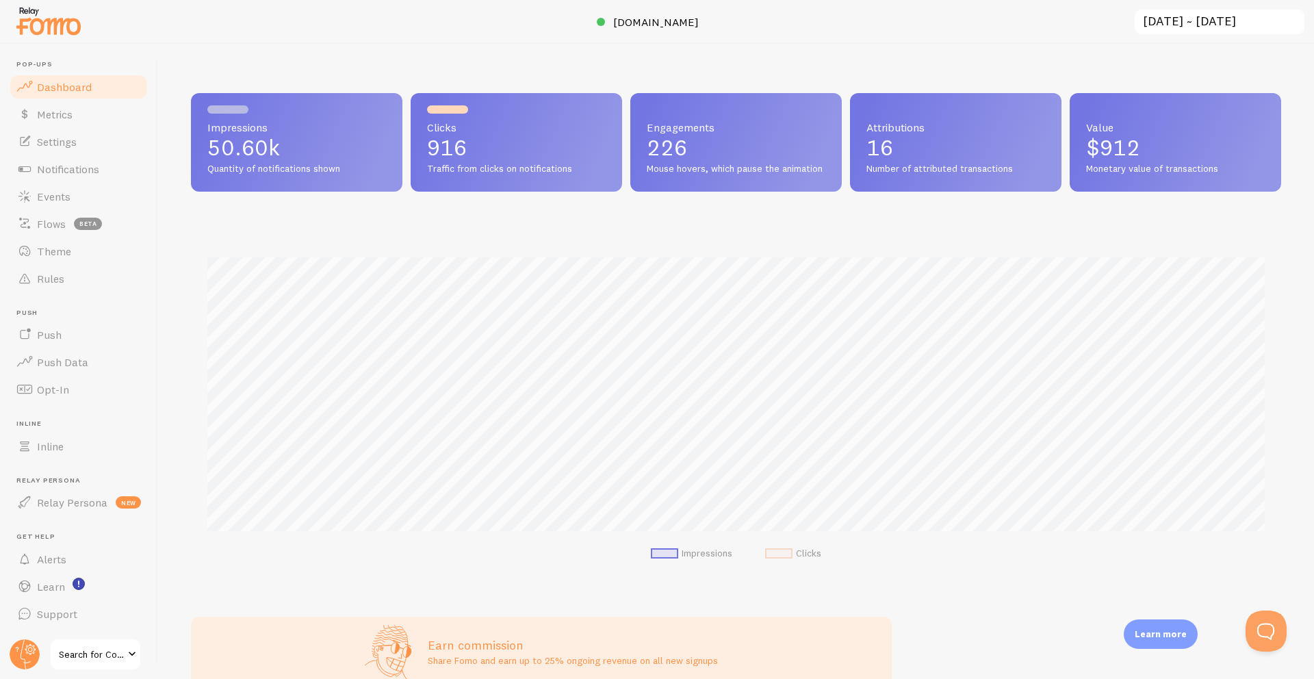
scroll to position [359, 1090]
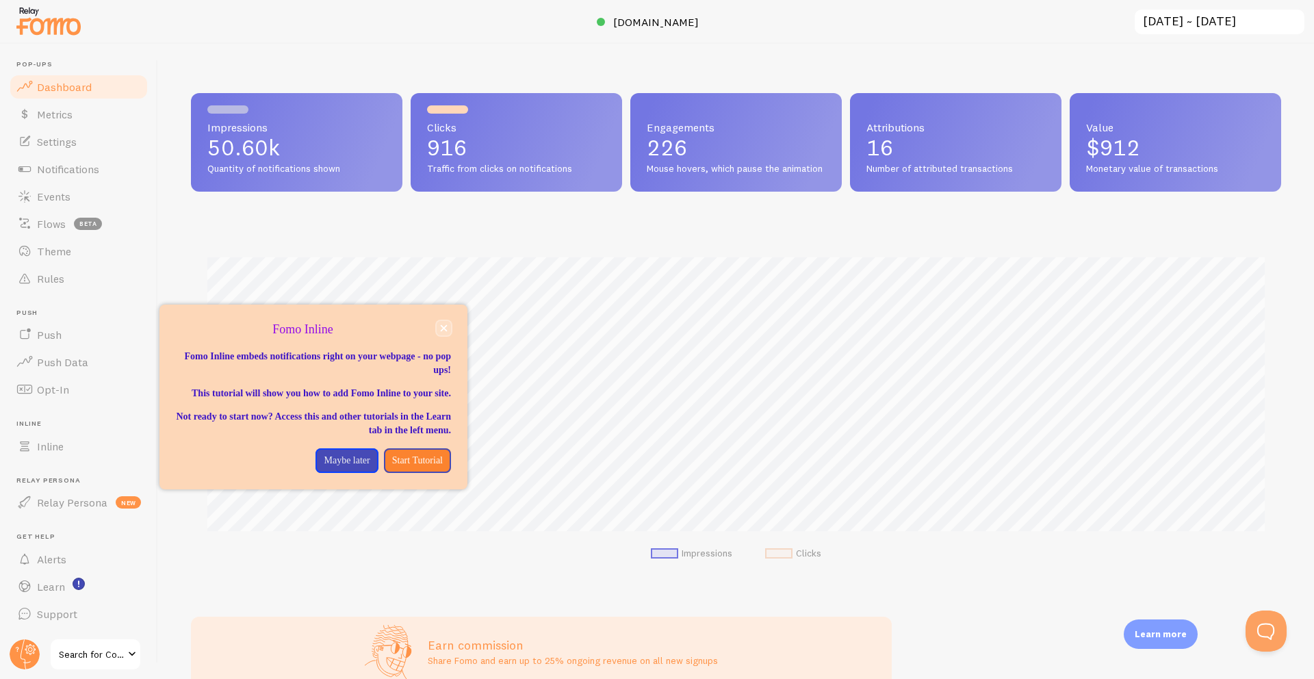
click at [445, 327] on icon "close," at bounding box center [444, 328] width 8 height 8
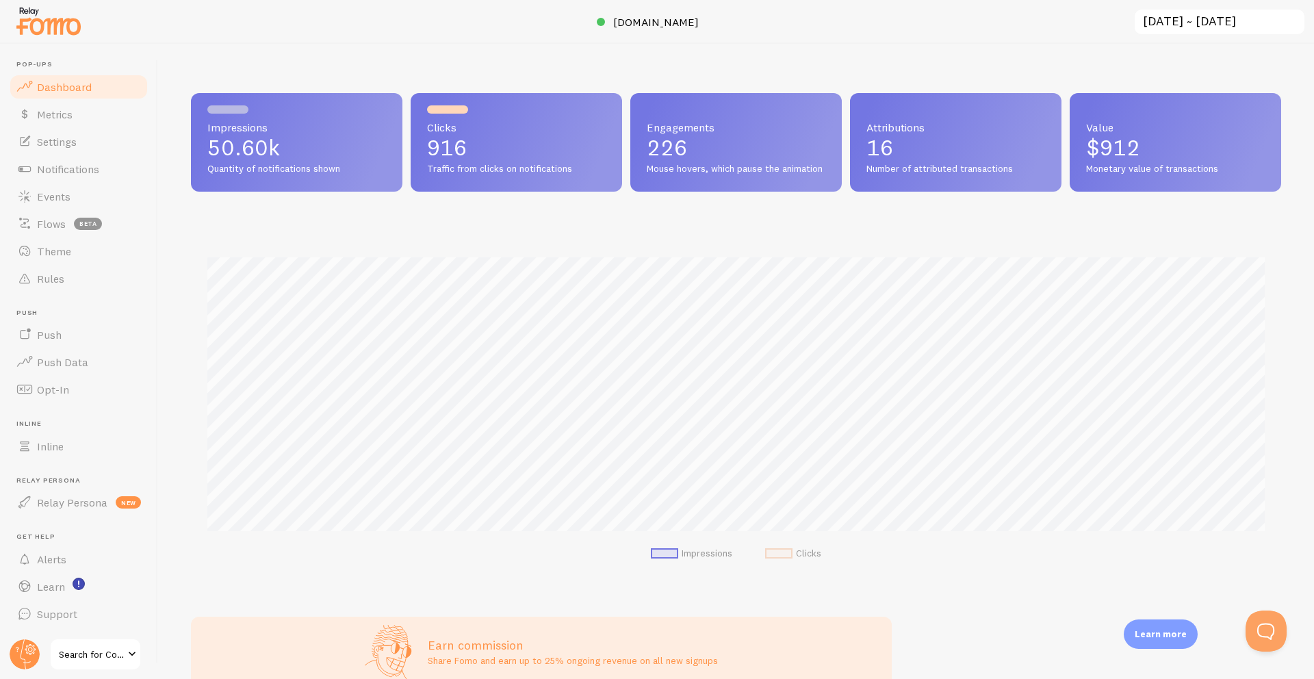
scroll to position [19, 0]
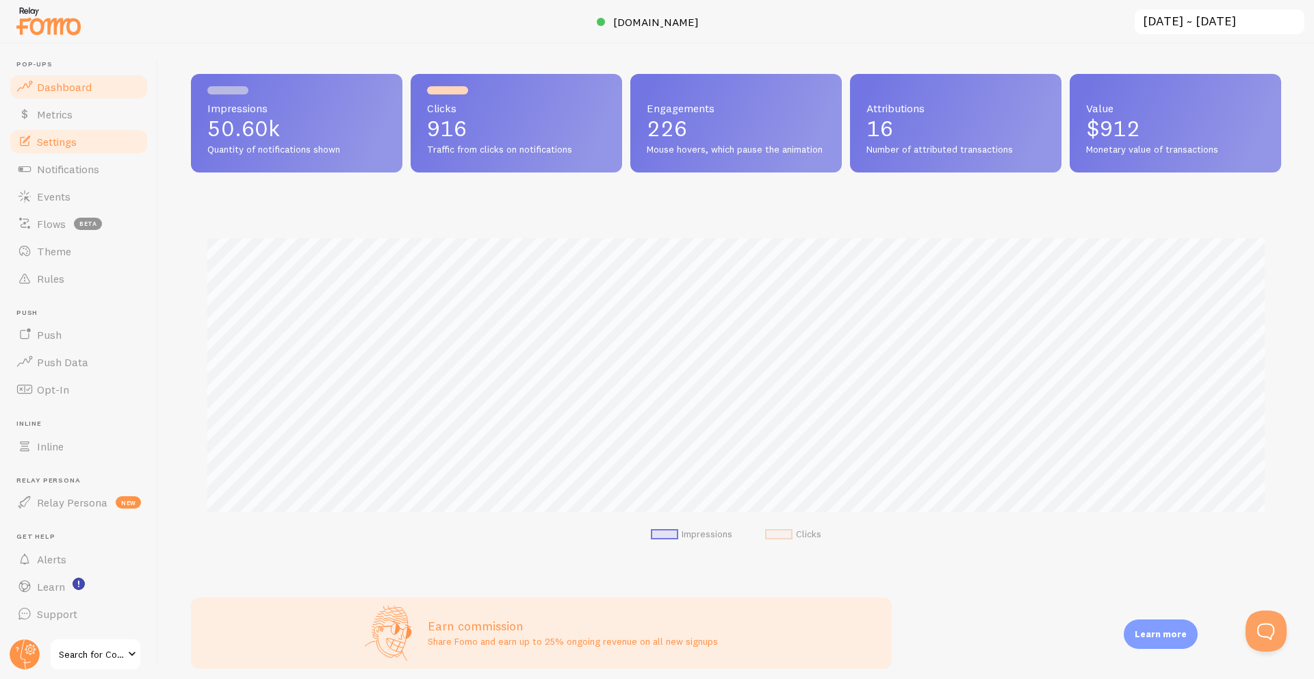
click at [57, 144] on span "Settings" at bounding box center [57, 142] width 40 height 14
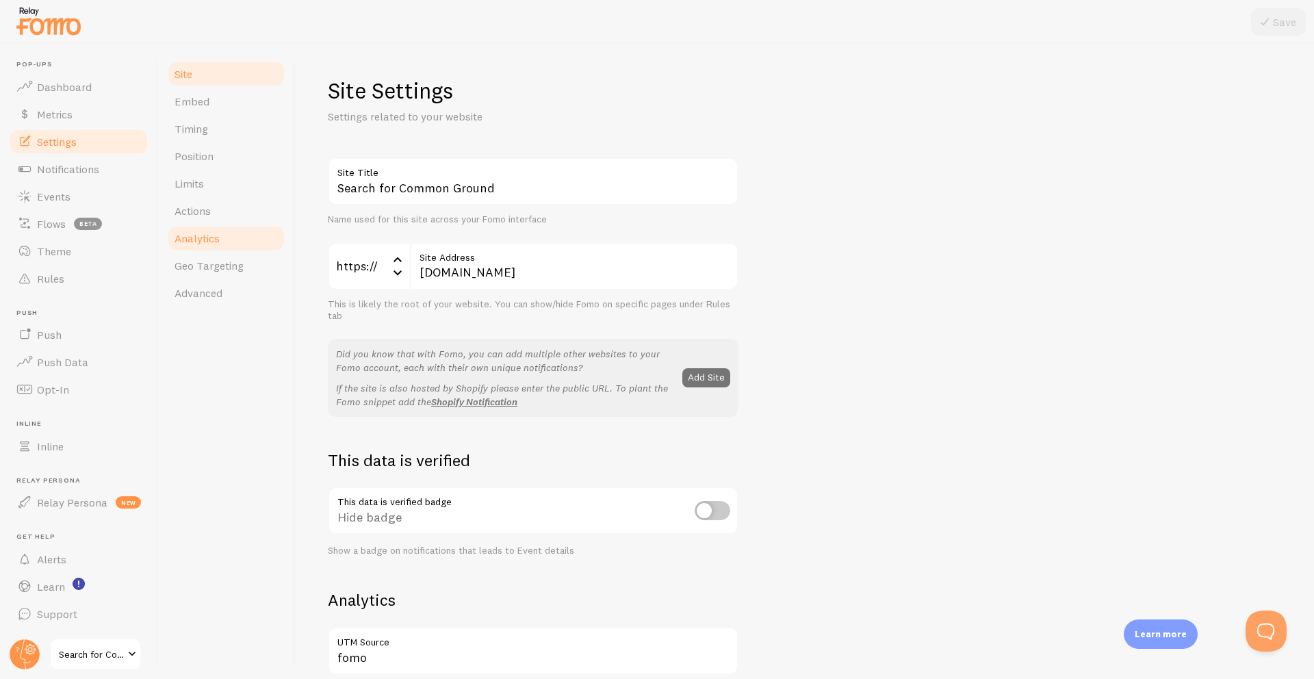
click at [207, 242] on span "Analytics" at bounding box center [196, 238] width 45 height 14
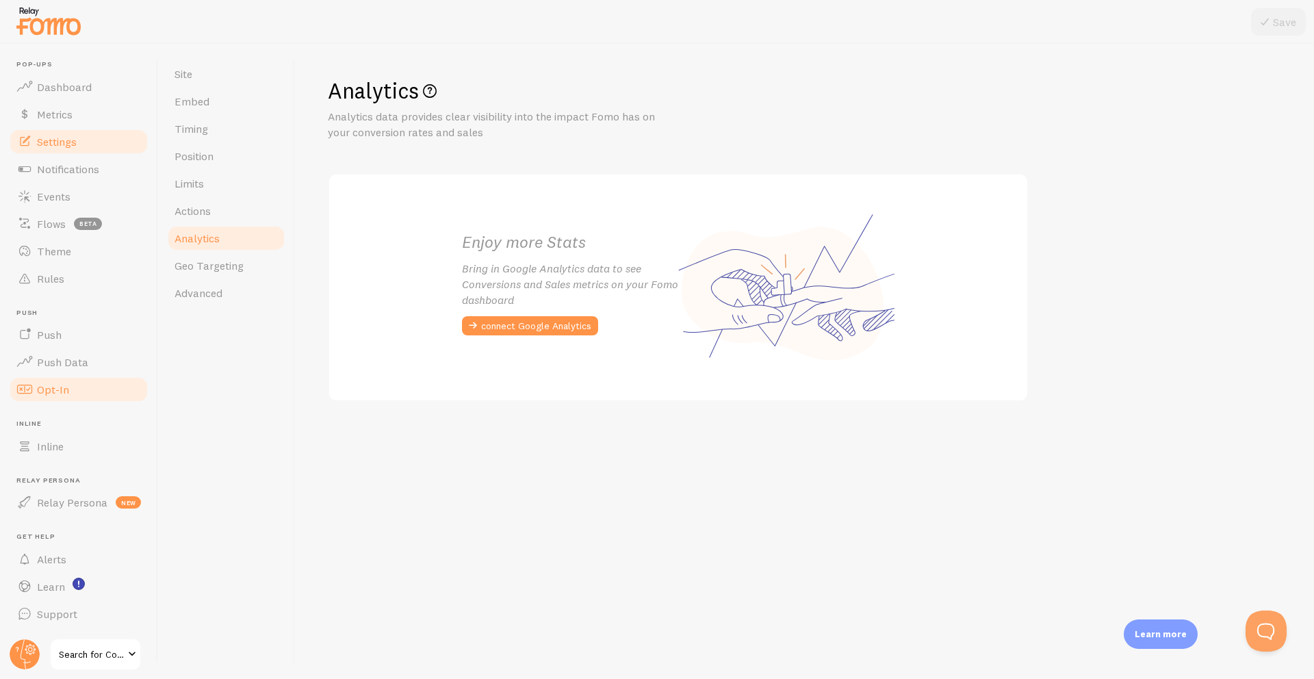
click at [51, 390] on span "Opt-In" at bounding box center [53, 390] width 32 height 14
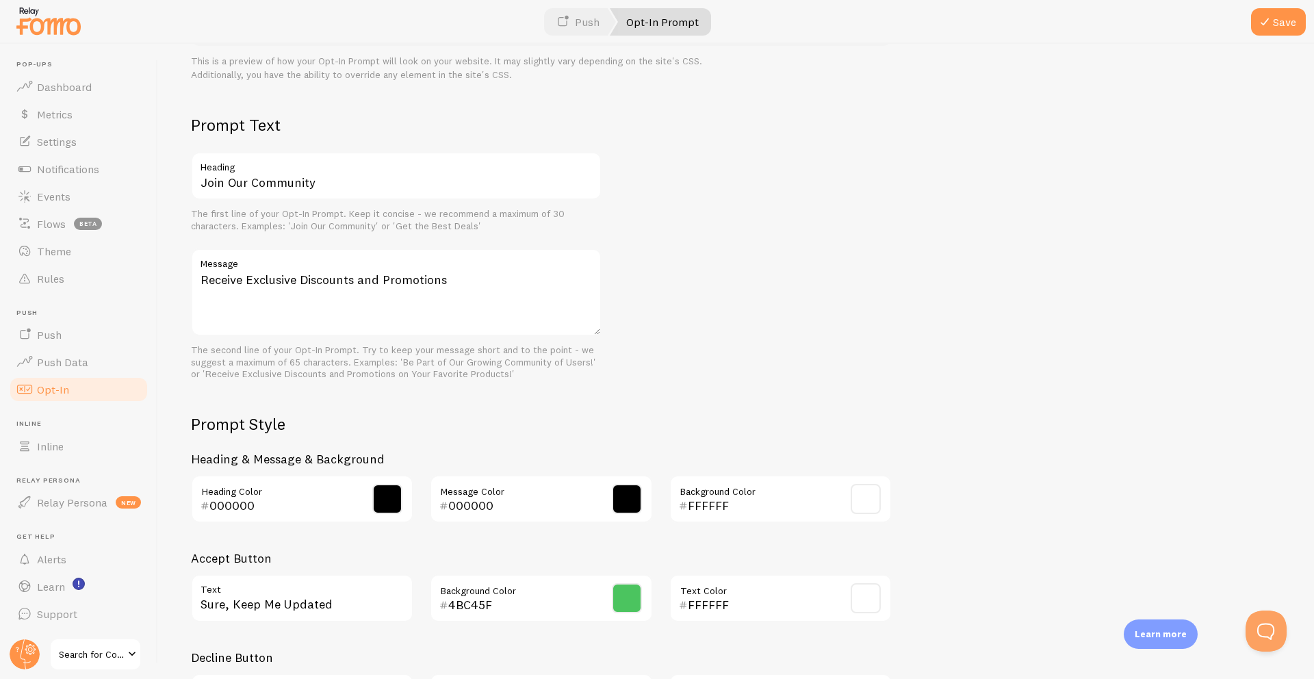
scroll to position [441, 0]
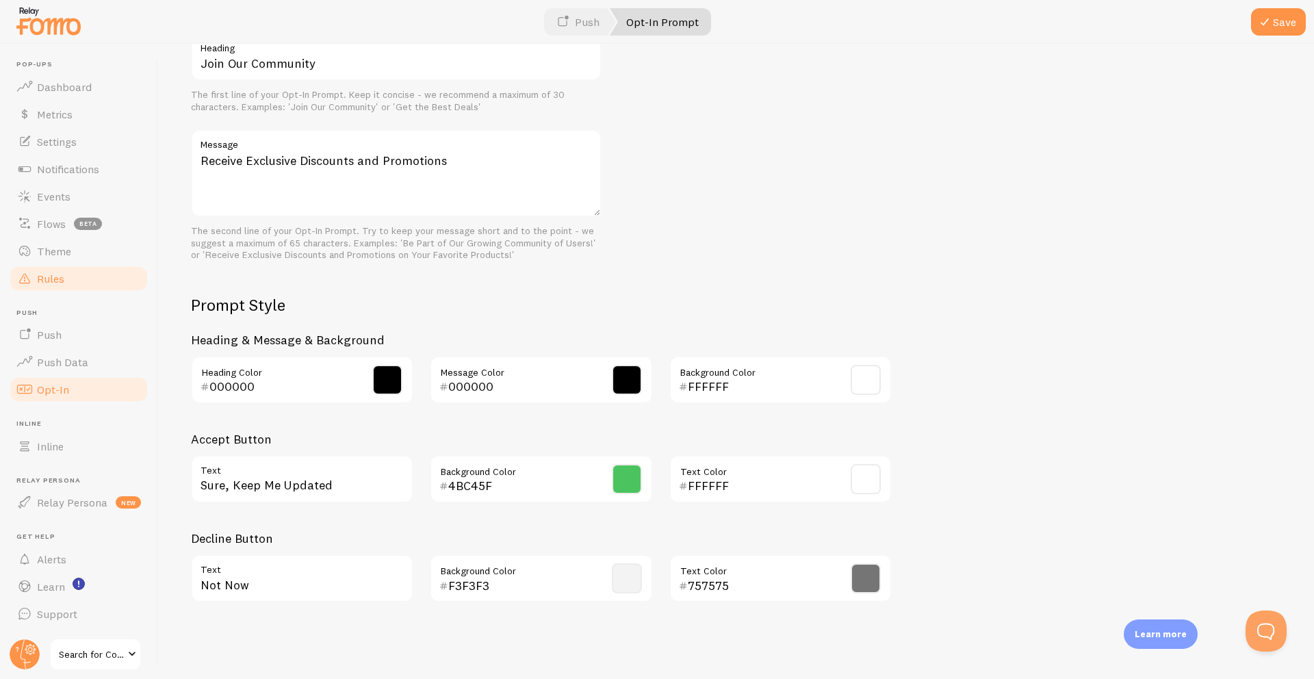
click at [45, 277] on span "Rules" at bounding box center [50, 279] width 27 height 14
